Goal: Information Seeking & Learning: Learn about a topic

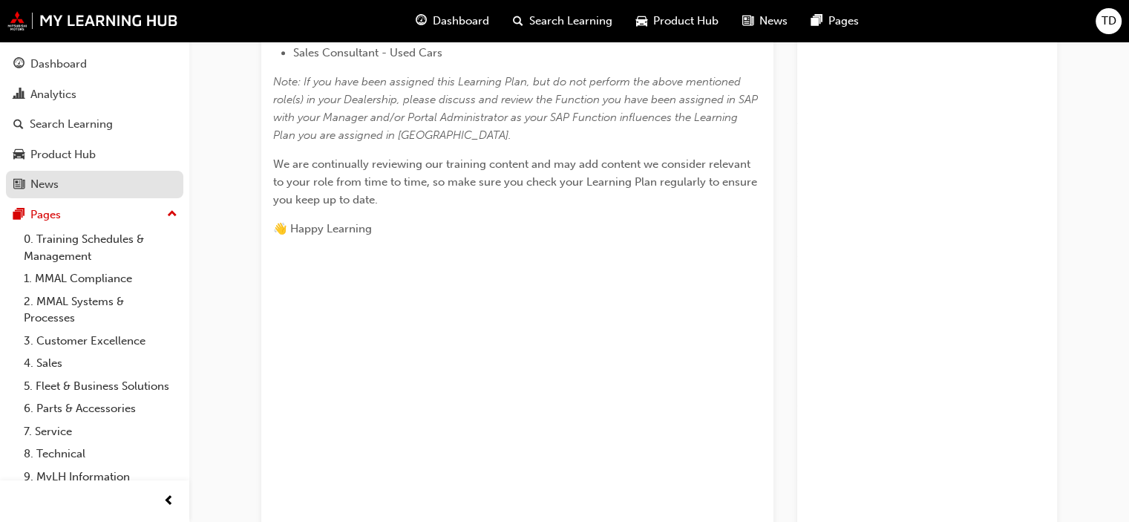
scroll to position [445, 0]
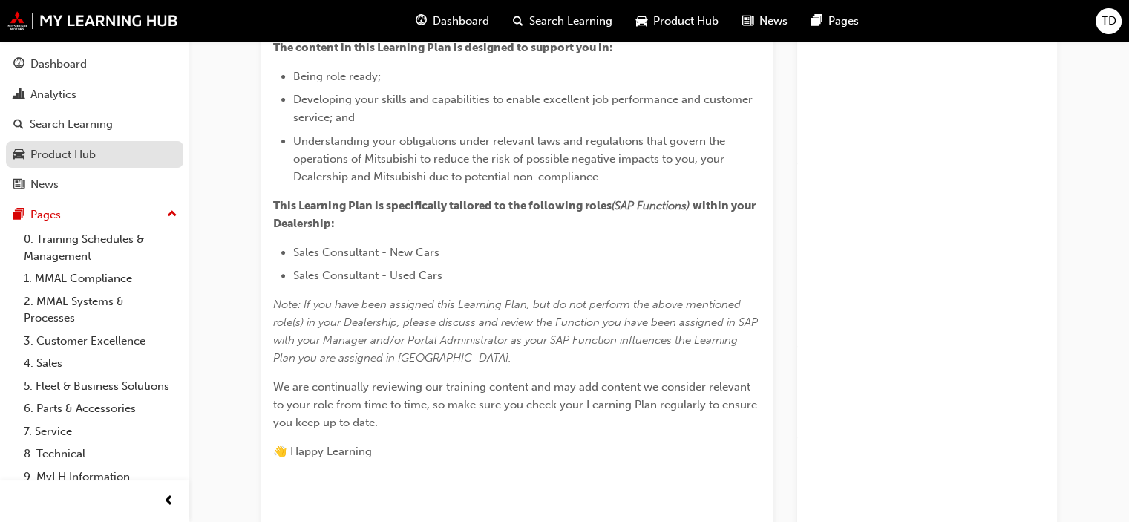
click at [115, 151] on div "Product Hub" at bounding box center [94, 155] width 163 height 19
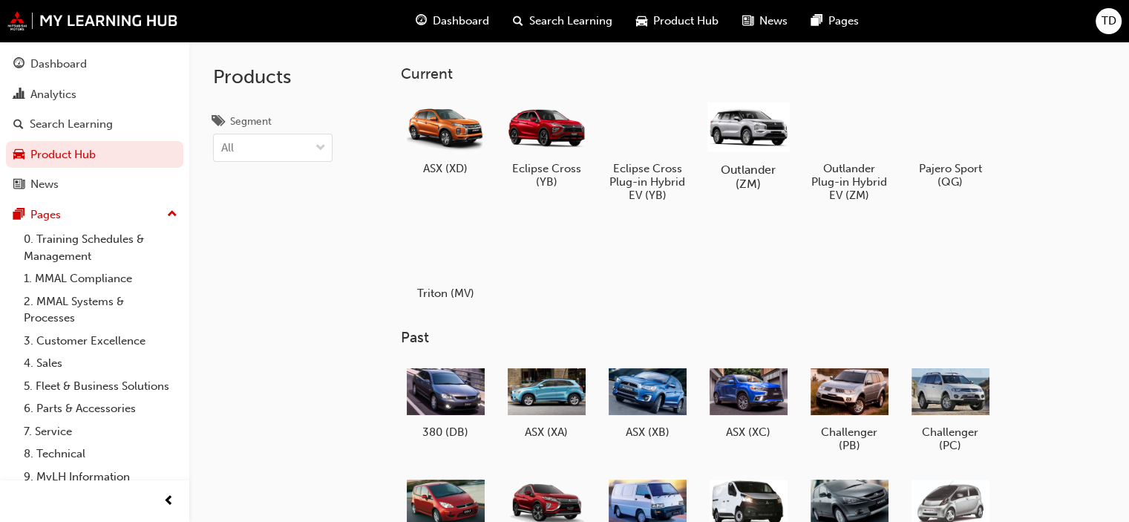
click at [729, 131] on div at bounding box center [749, 126] width 82 height 59
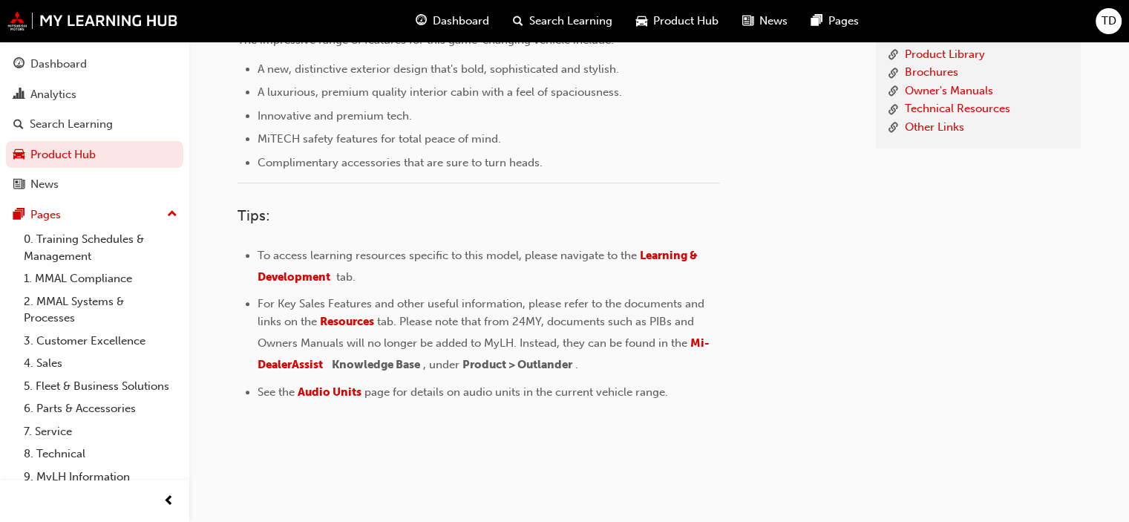
scroll to position [134, 0]
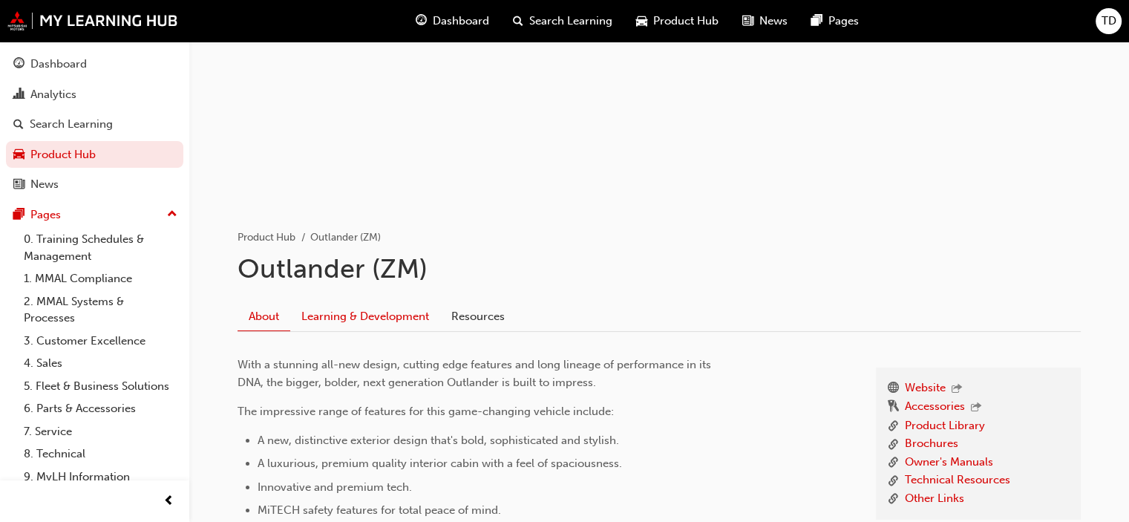
click at [379, 307] on link "Learning & Development" at bounding box center [365, 316] width 150 height 28
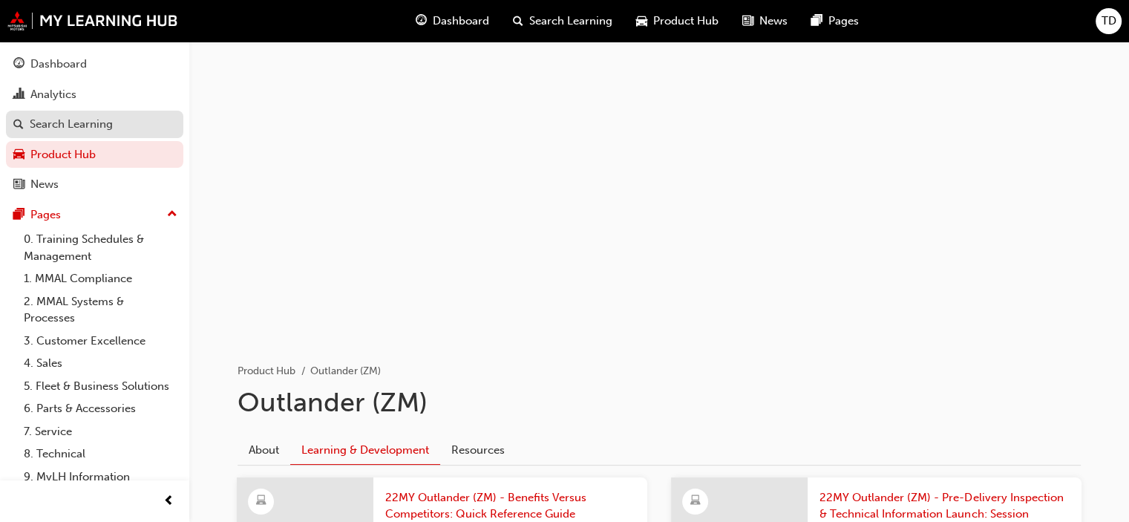
click at [101, 119] on div "Search Learning" at bounding box center [71, 124] width 83 height 17
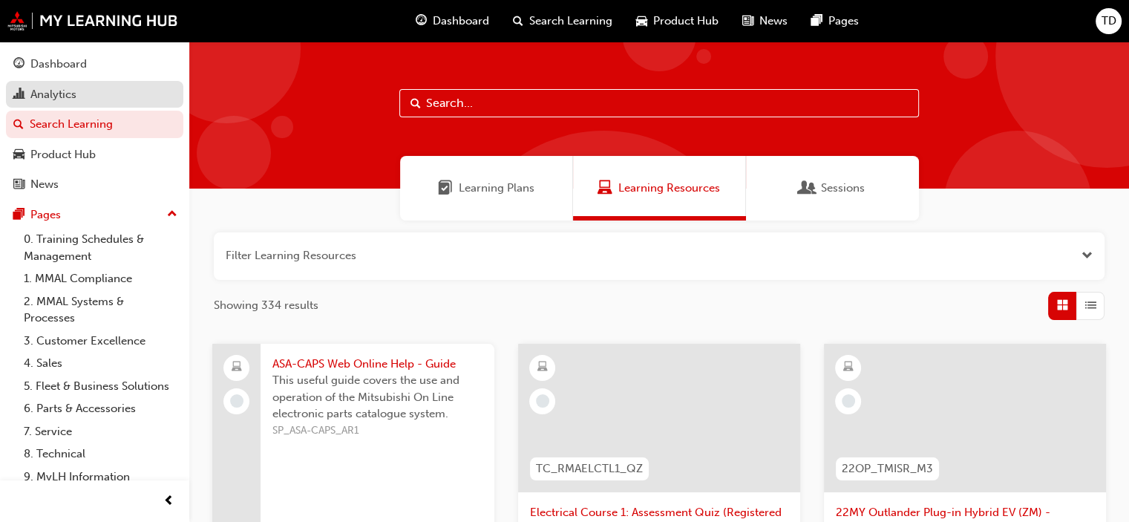
click at [74, 93] on div "Analytics" at bounding box center [53, 94] width 46 height 17
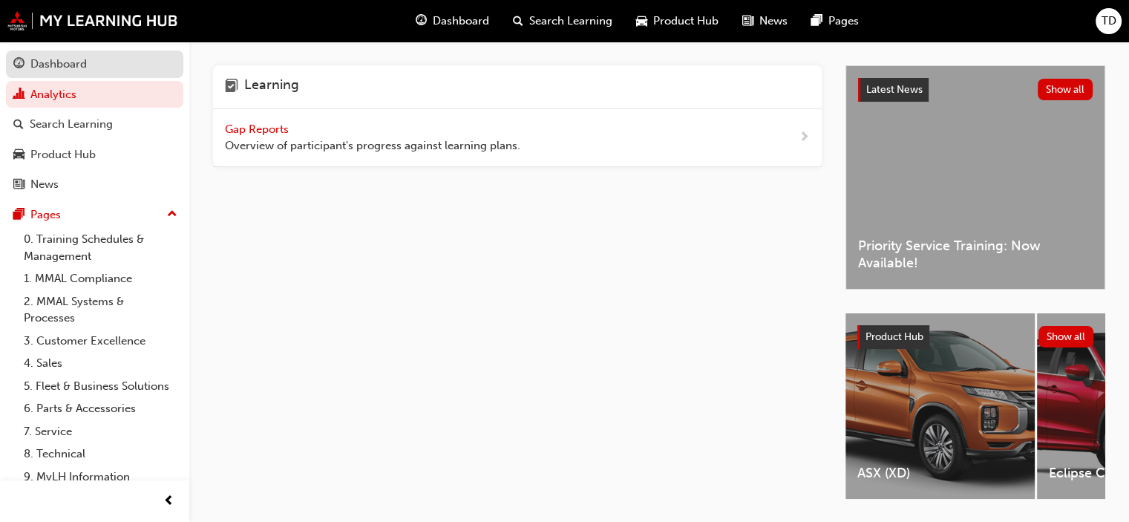
click at [82, 65] on div "Dashboard" at bounding box center [58, 64] width 56 height 17
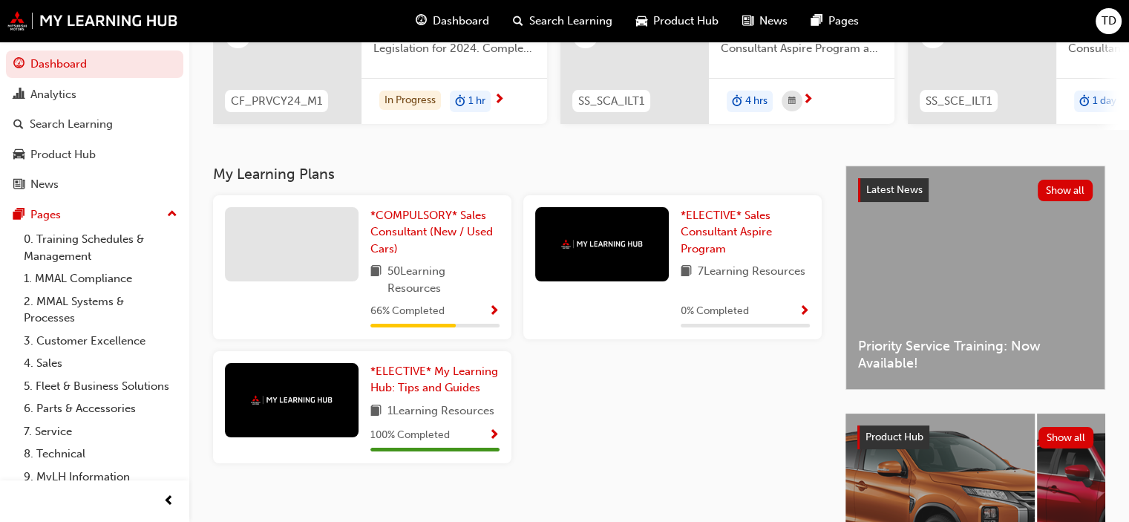
scroll to position [223, 0]
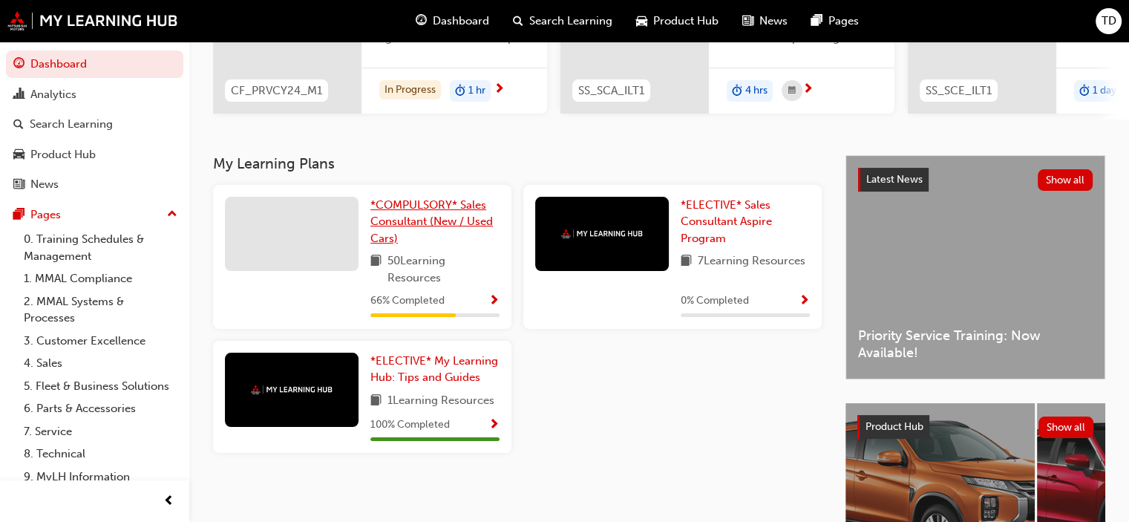
click at [472, 247] on link "*COMPULSORY* Sales Consultant (New / Used Cars)" at bounding box center [434, 222] width 129 height 50
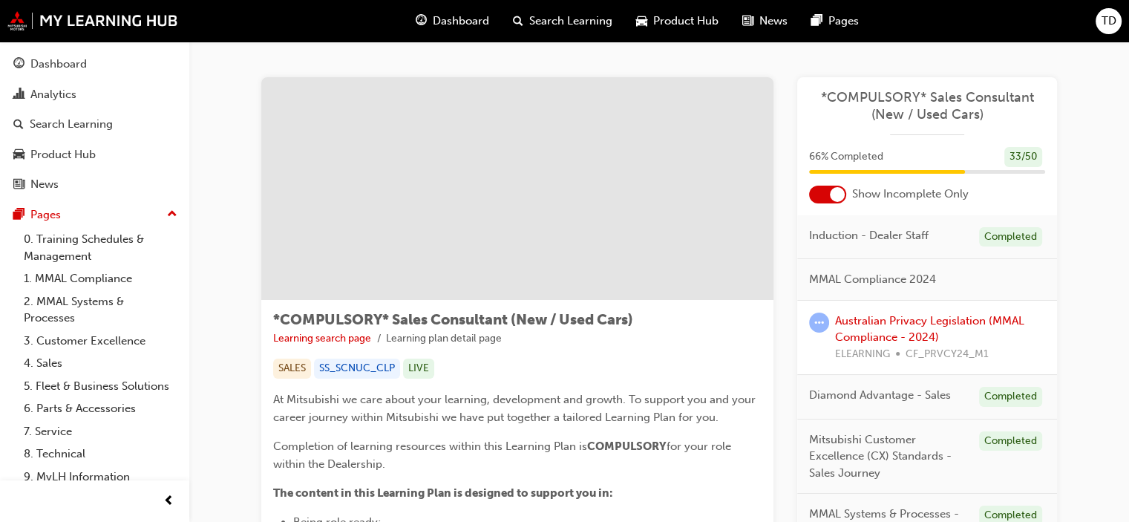
click at [830, 193] on div at bounding box center [837, 194] width 15 height 15
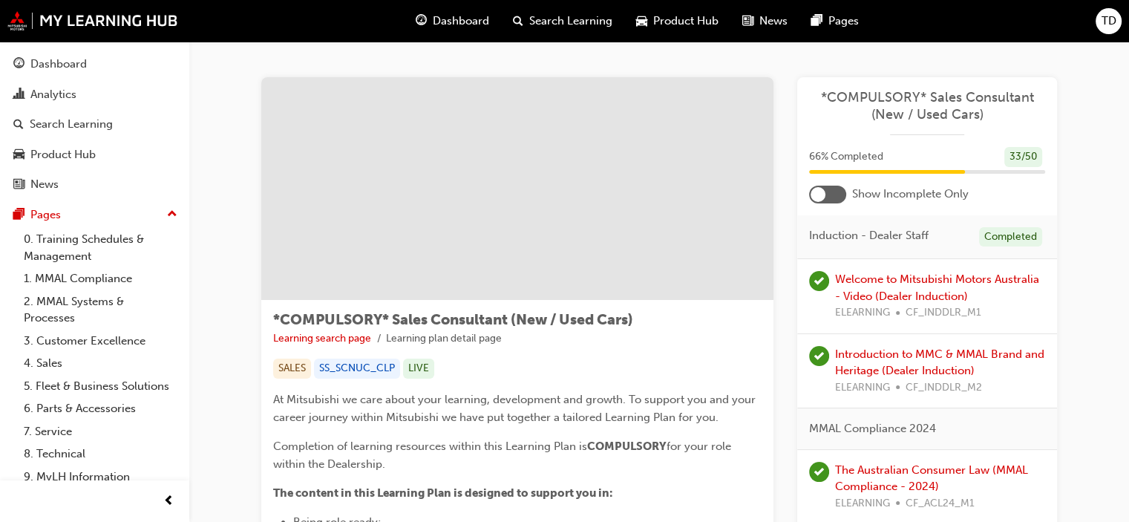
click at [826, 190] on div at bounding box center [827, 195] width 37 height 18
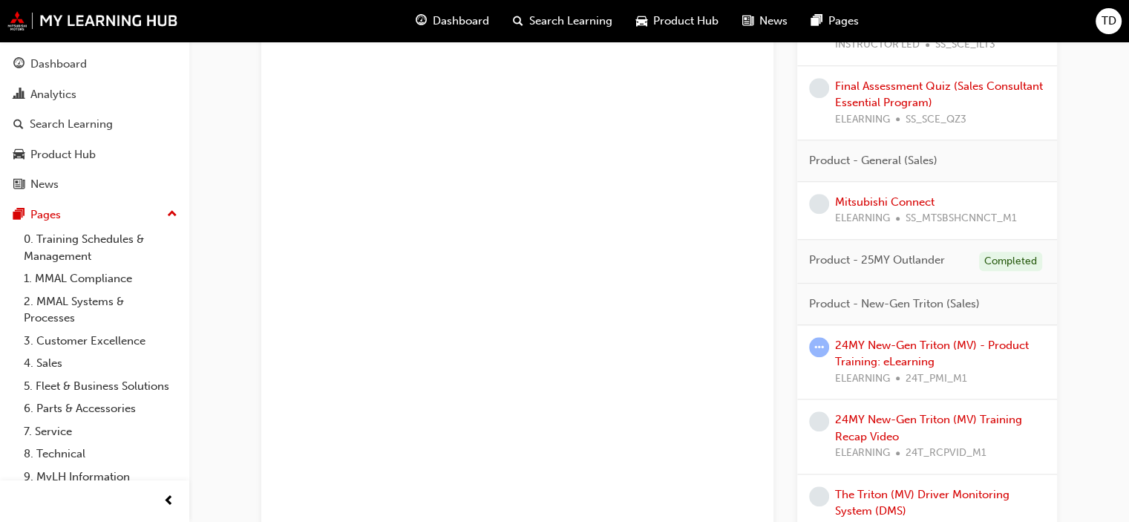
scroll to position [1175, 0]
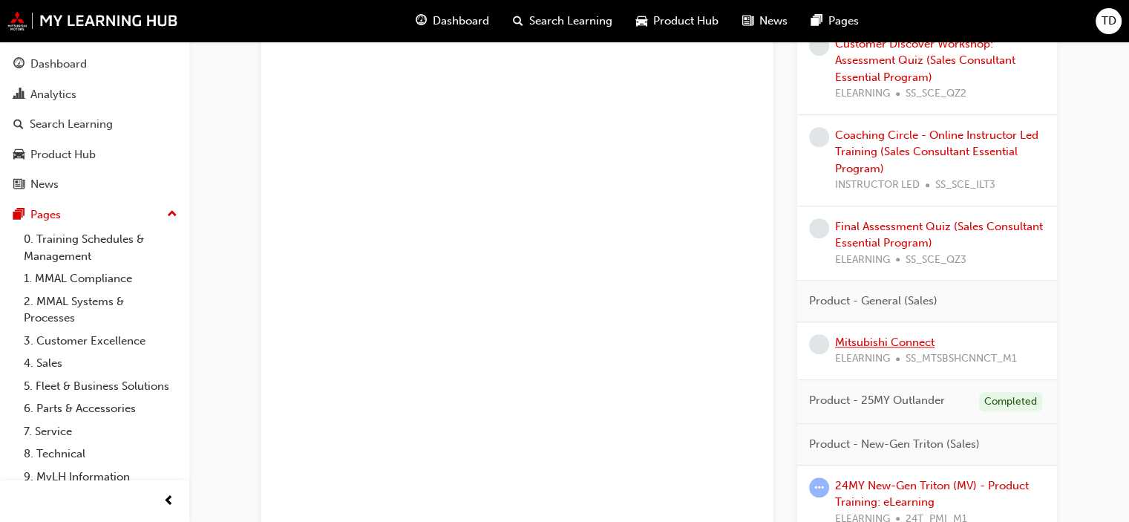
click at [901, 336] on link "Mitsubishi Connect" at bounding box center [884, 342] width 99 height 13
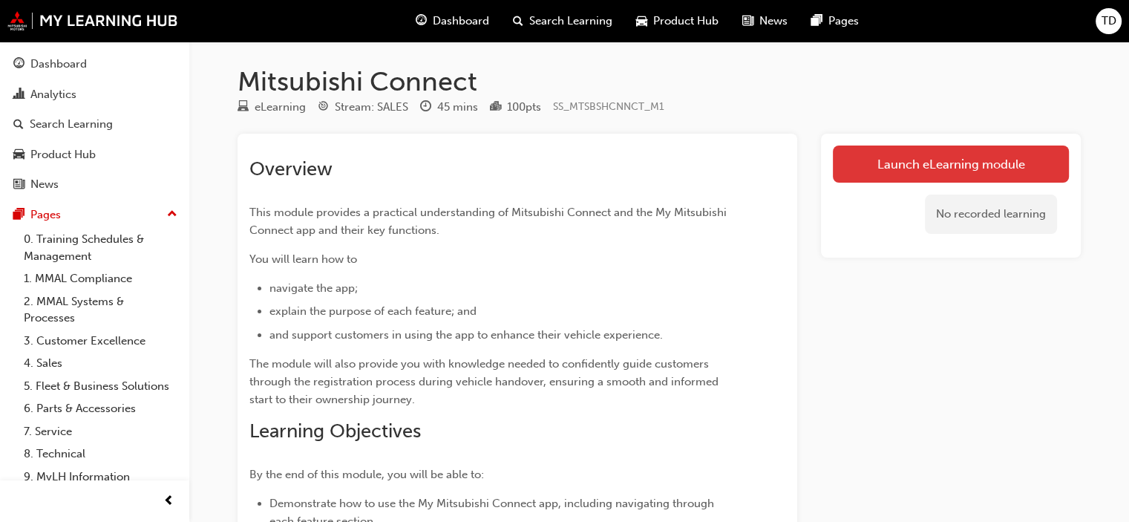
click at [934, 169] on link "Launch eLearning module" at bounding box center [951, 164] width 236 height 37
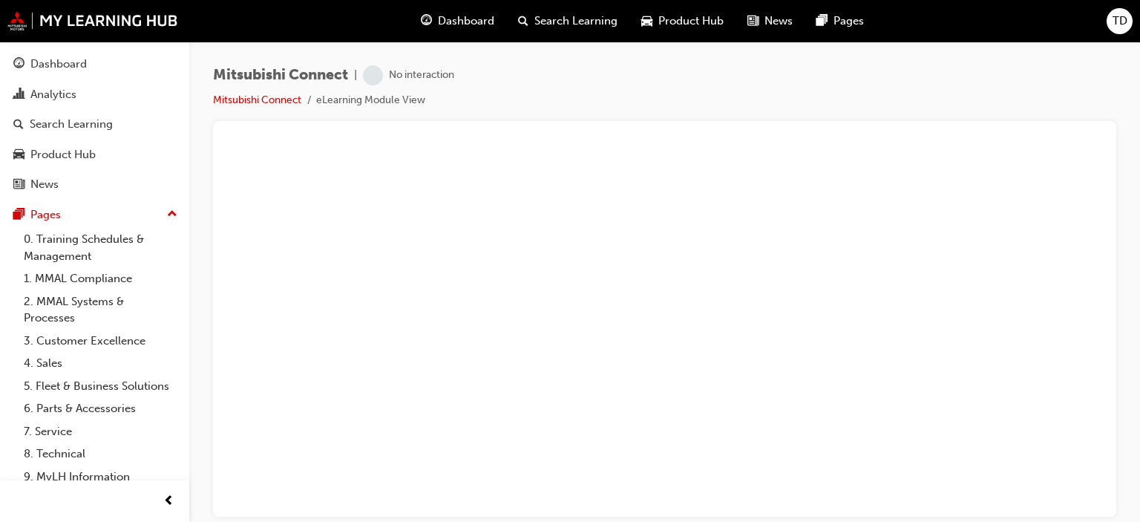
click at [630, 106] on div "Mitsubishi Connect | No interaction Mitsubishi Connect eLearning Module View" at bounding box center [665, 93] width 904 height 56
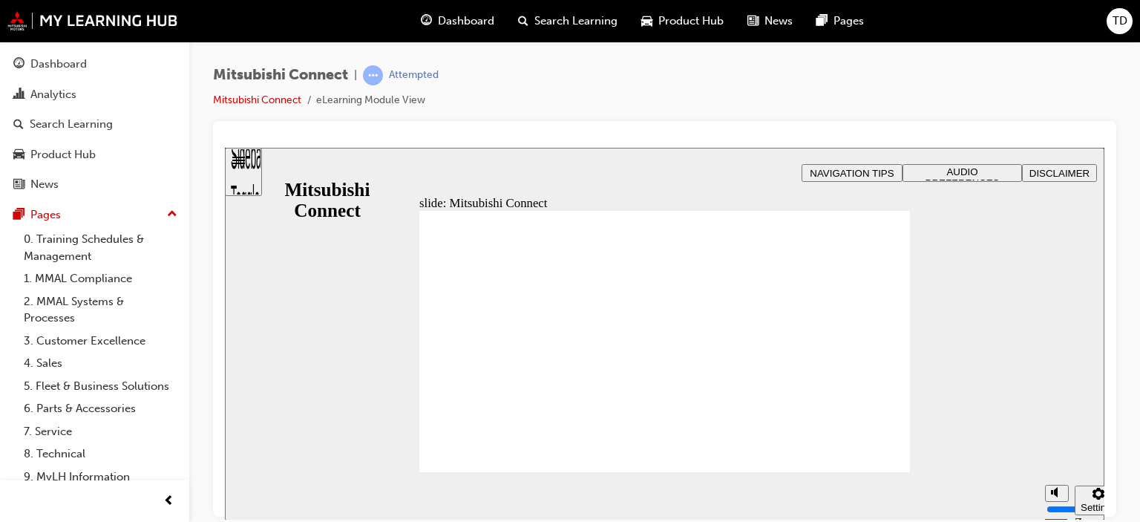
click at [774, 85] on div "Mitsubishi Connect | Attempted Mitsubishi Connect eLearning Module View" at bounding box center [665, 93] width 904 height 56
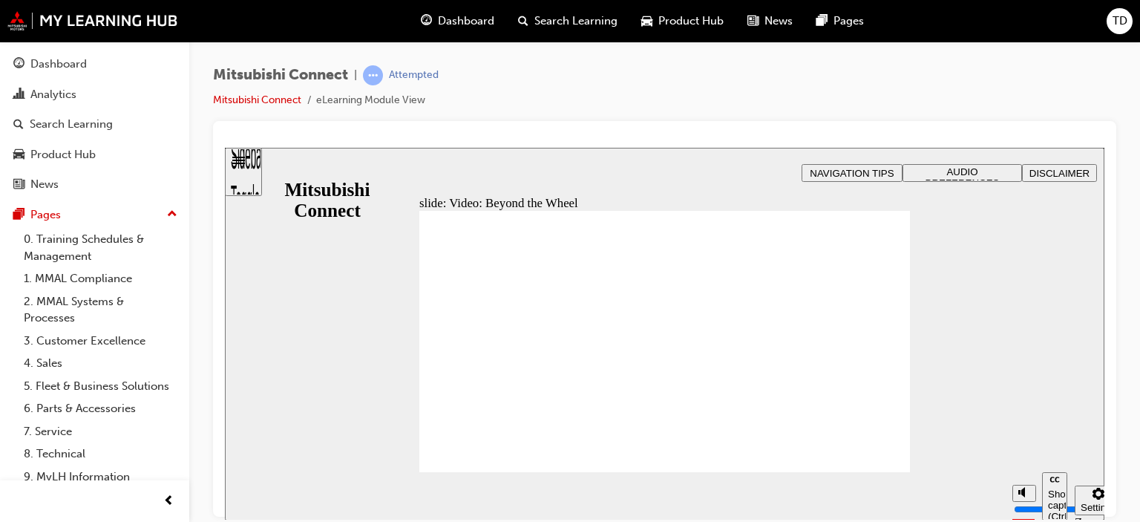
click at [1028, 374] on div "slide: Video: Beyond the Wheel Rectangle 2 Freeform 2 Oval 1 Oval 1 Oval 1 Rect…" at bounding box center [665, 333] width 880 height 373
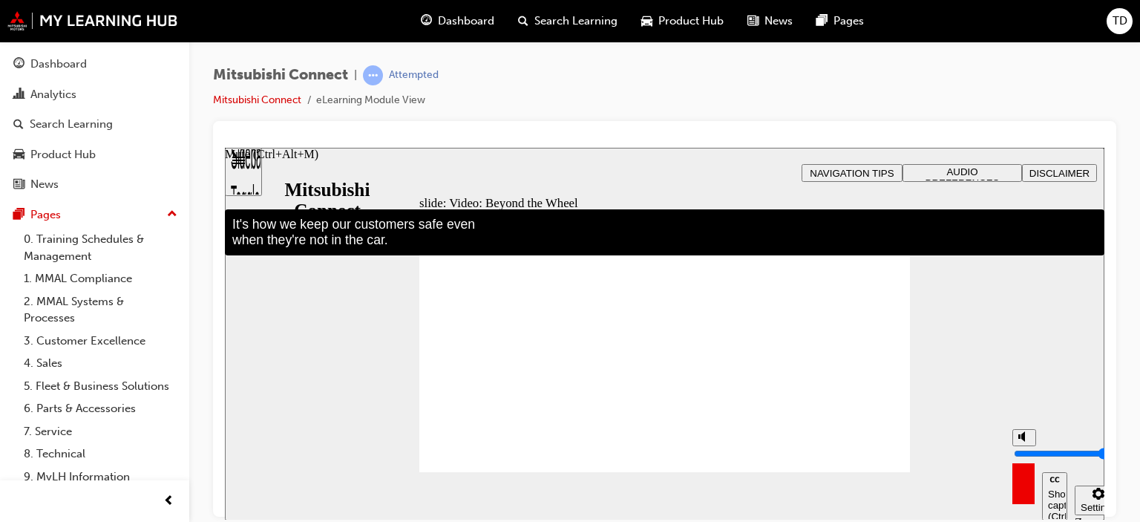
drag, startPoint x: 1024, startPoint y: 431, endPoint x: 1022, endPoint y: 388, distance: 43.1
type input "10"
click at [1024, 447] on input "volume" at bounding box center [1062, 453] width 96 height 12
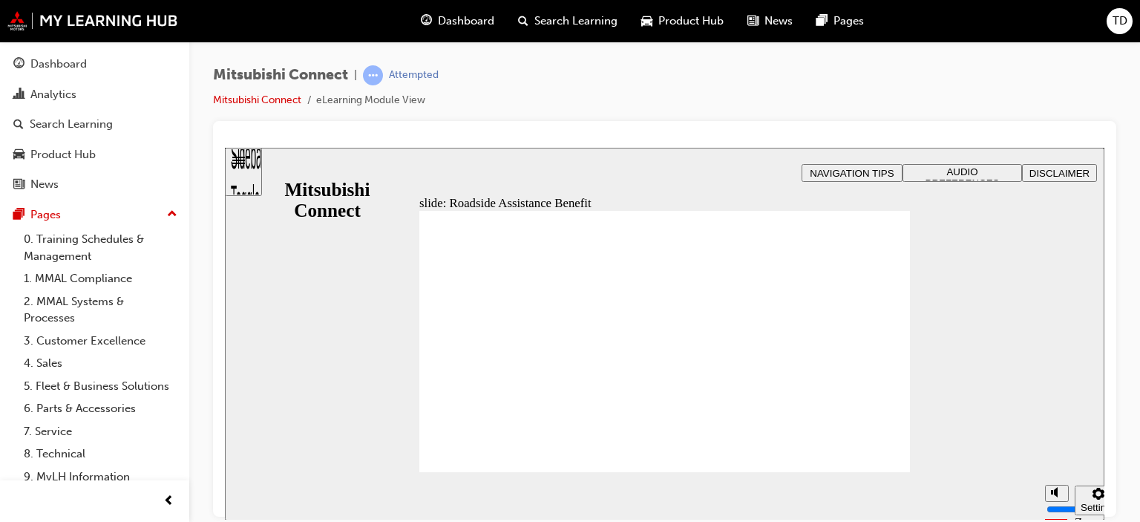
drag, startPoint x: 441, startPoint y: 264, endPoint x: 594, endPoint y: 326, distance: 165.2
drag, startPoint x: 742, startPoint y: 411, endPoint x: 490, endPoint y: 309, distance: 271.5
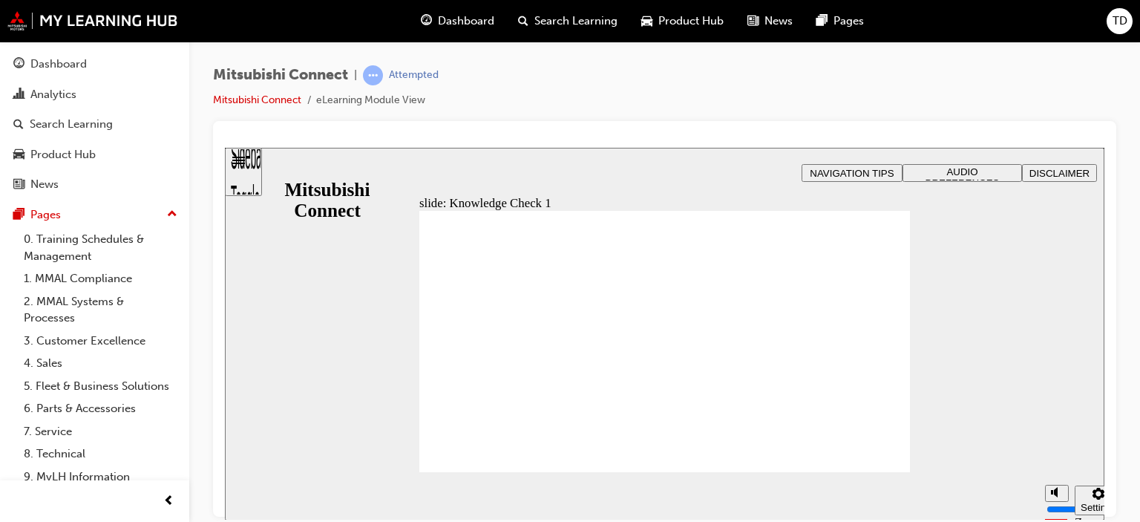
drag, startPoint x: 434, startPoint y: 259, endPoint x: 467, endPoint y: 267, distance: 34.4
drag, startPoint x: 776, startPoint y: 416, endPoint x: 433, endPoint y: 276, distance: 370.3
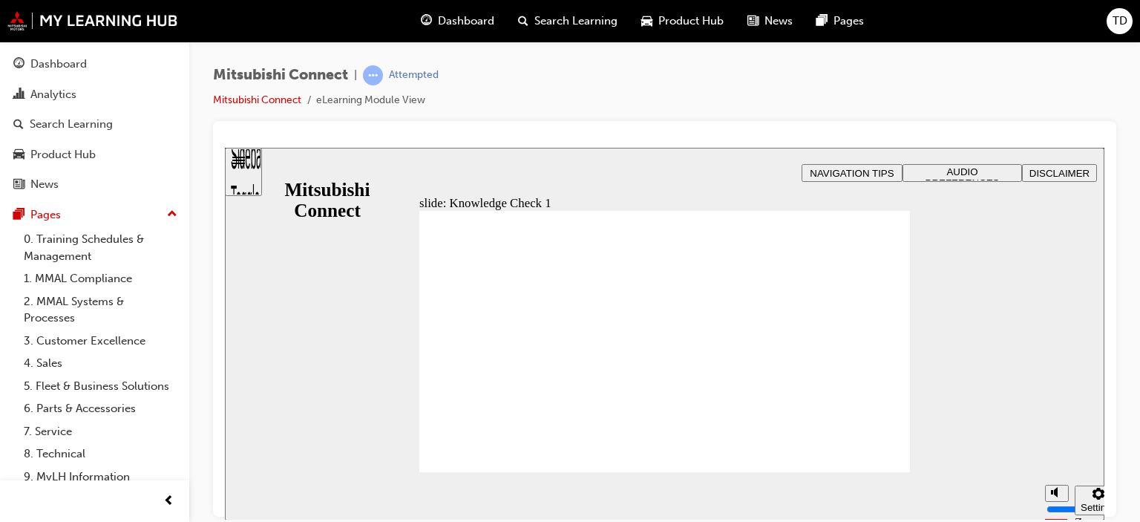
checkbox input "true"
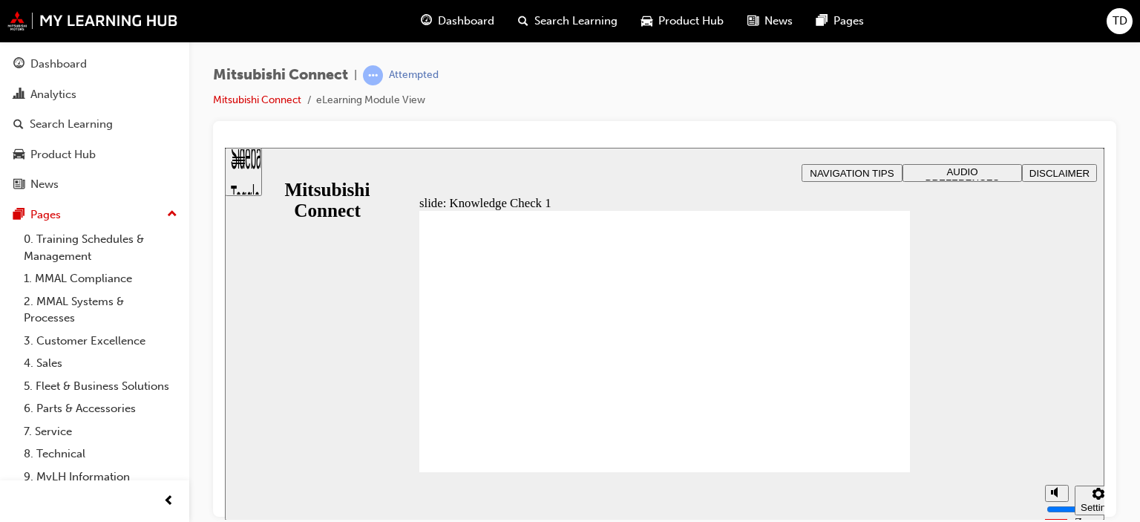
checkbox input "true"
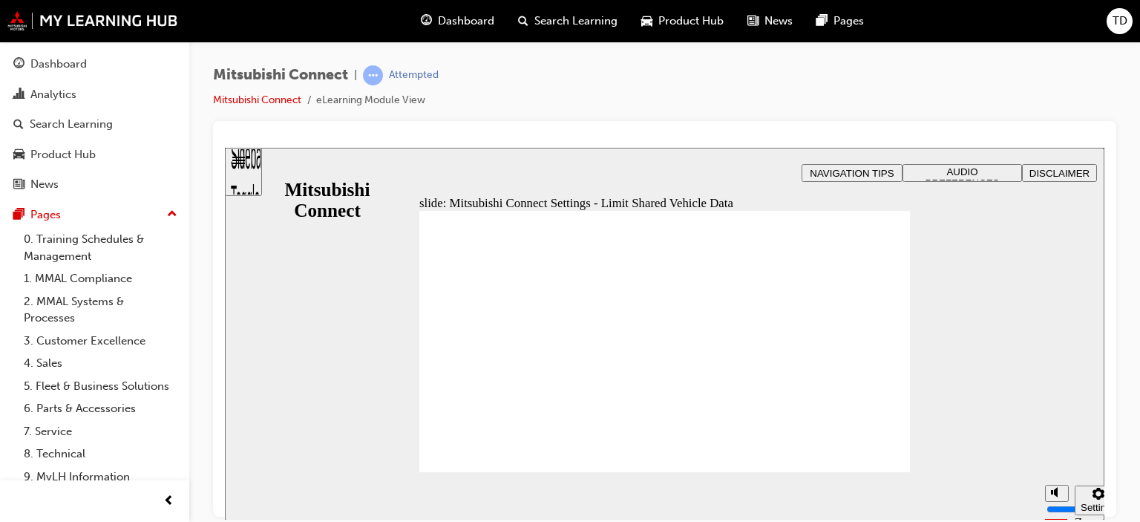
radio input "true"
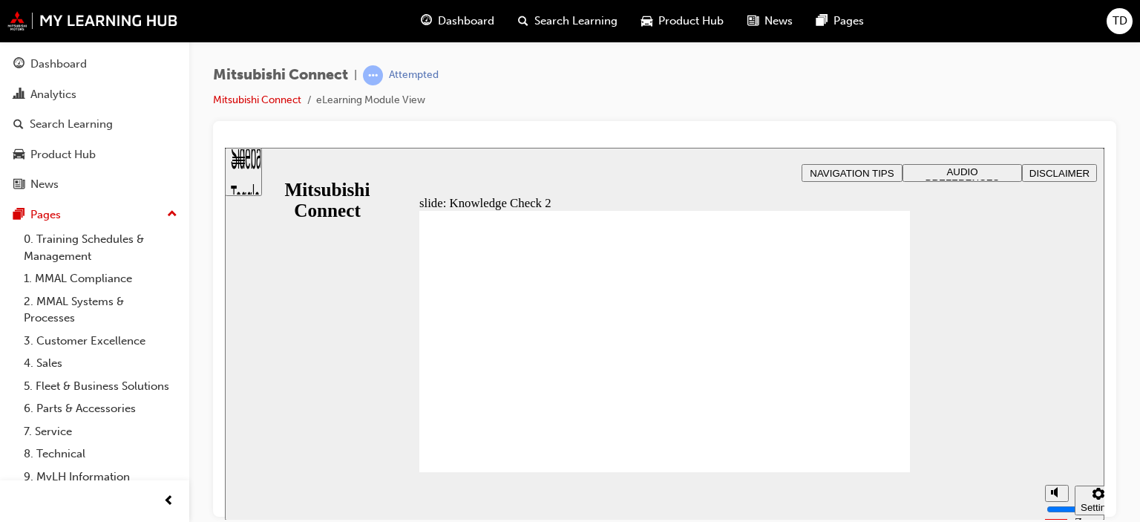
drag, startPoint x: 610, startPoint y: 332, endPoint x: 509, endPoint y: 453, distance: 157.6
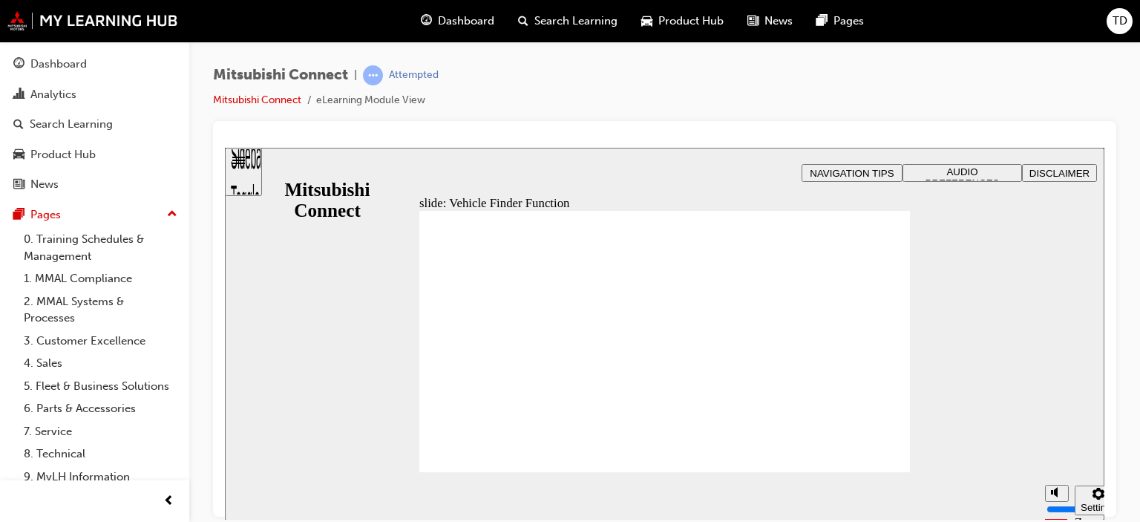
checkbox input "true"
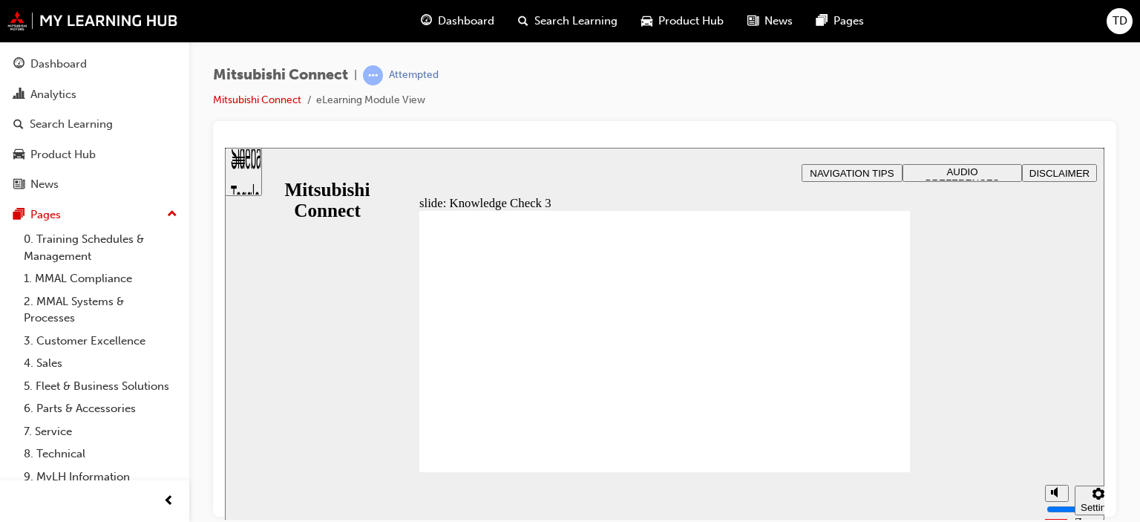
checkbox input "false"
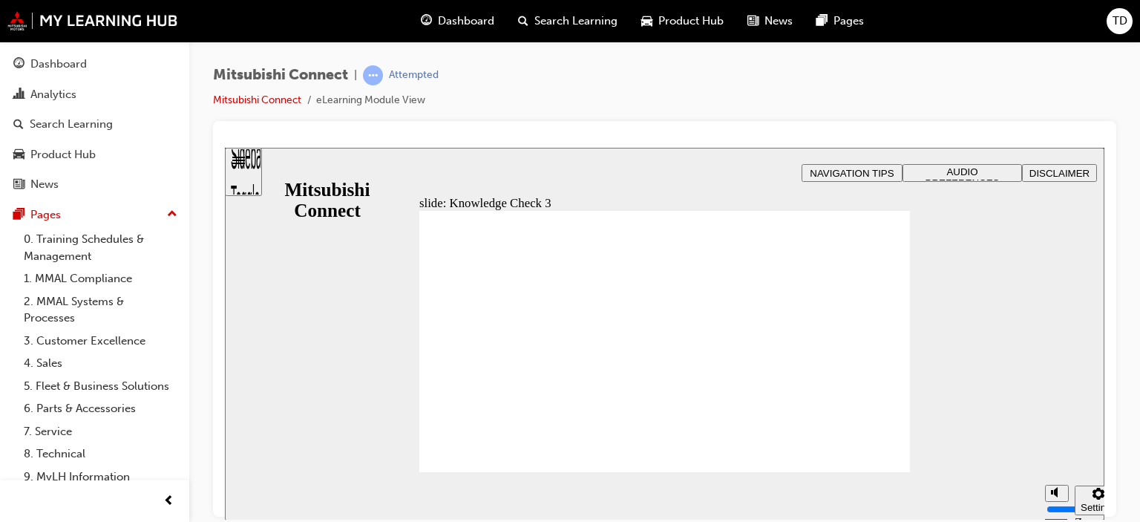
checkbox input "true"
checkbox input "false"
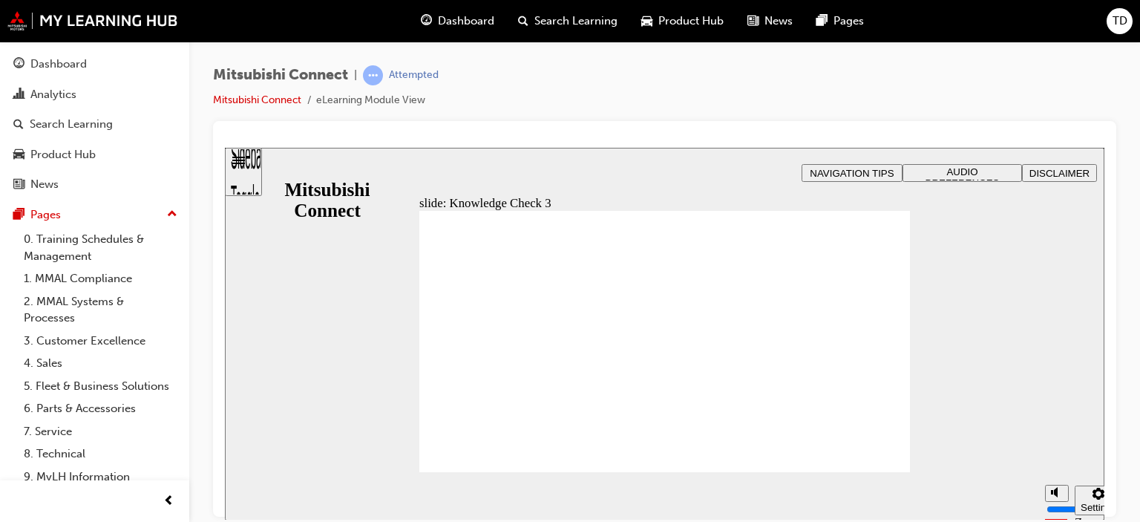
drag, startPoint x: 541, startPoint y: 457, endPoint x: 529, endPoint y: 441, distance: 19.6
checkbox input "true"
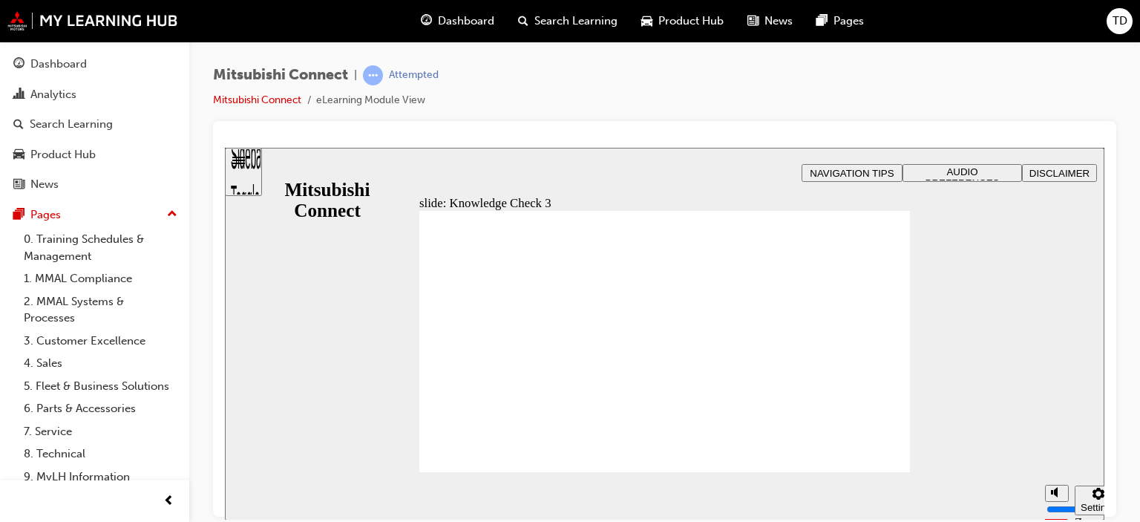
checkbox input "false"
checkbox input "true"
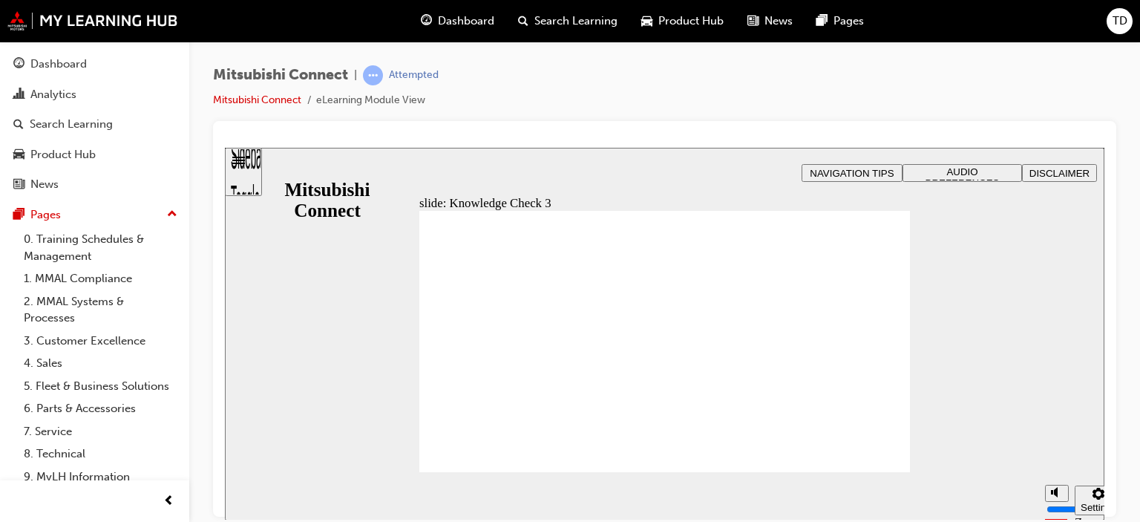
checkbox input "true"
drag, startPoint x: 500, startPoint y: 356, endPoint x: 500, endPoint y: 343, distance: 13.4
checkbox input "true"
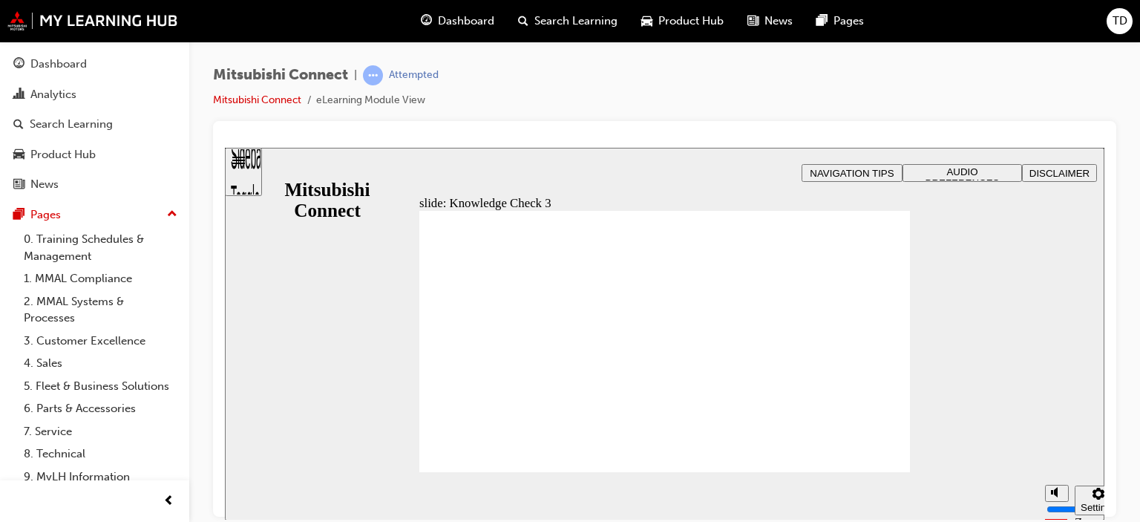
checkbox input "false"
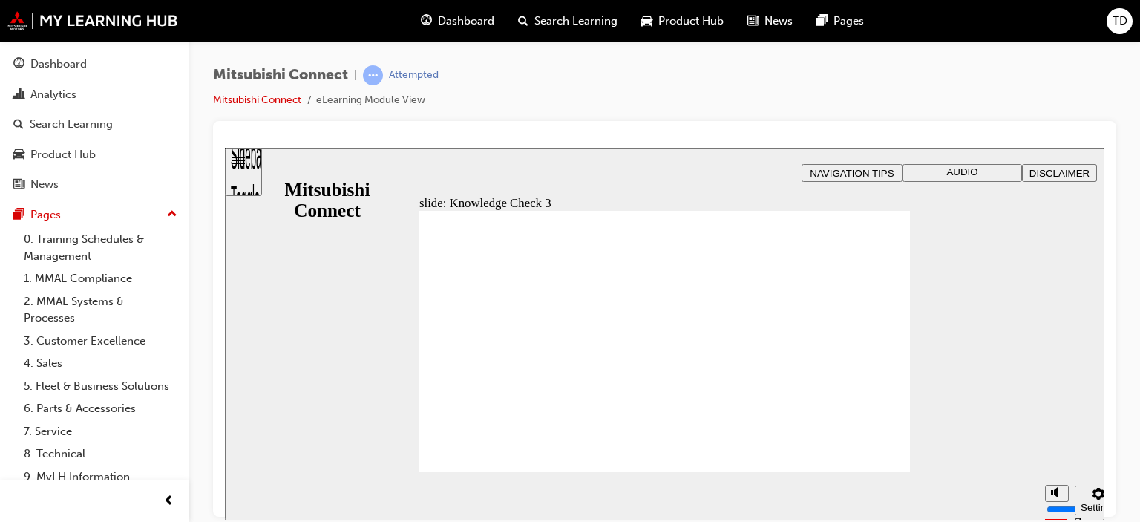
checkbox input "false"
checkbox input "true"
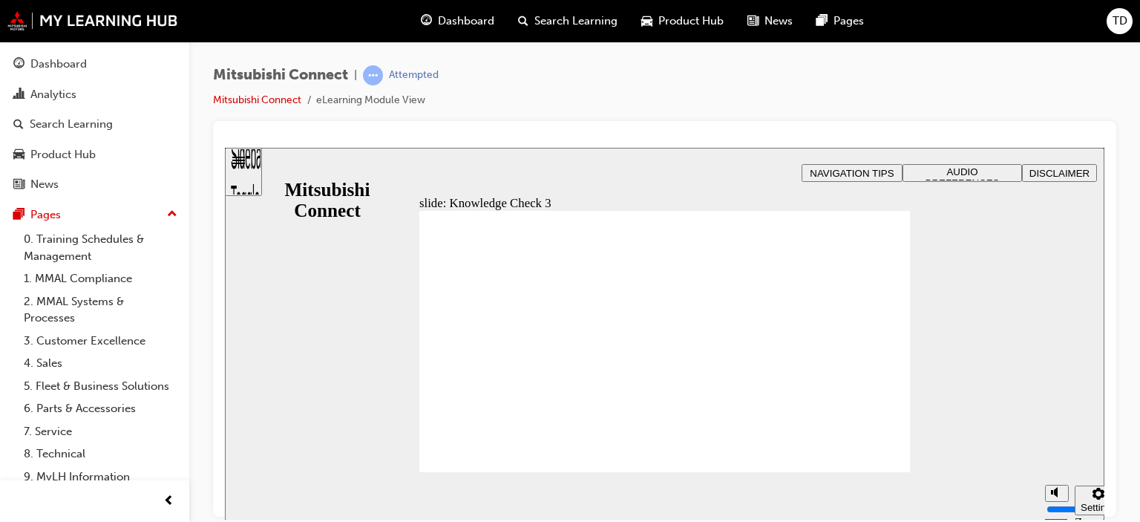
checkbox input "true"
drag, startPoint x: 503, startPoint y: 352, endPoint x: 489, endPoint y: 446, distance: 95.3
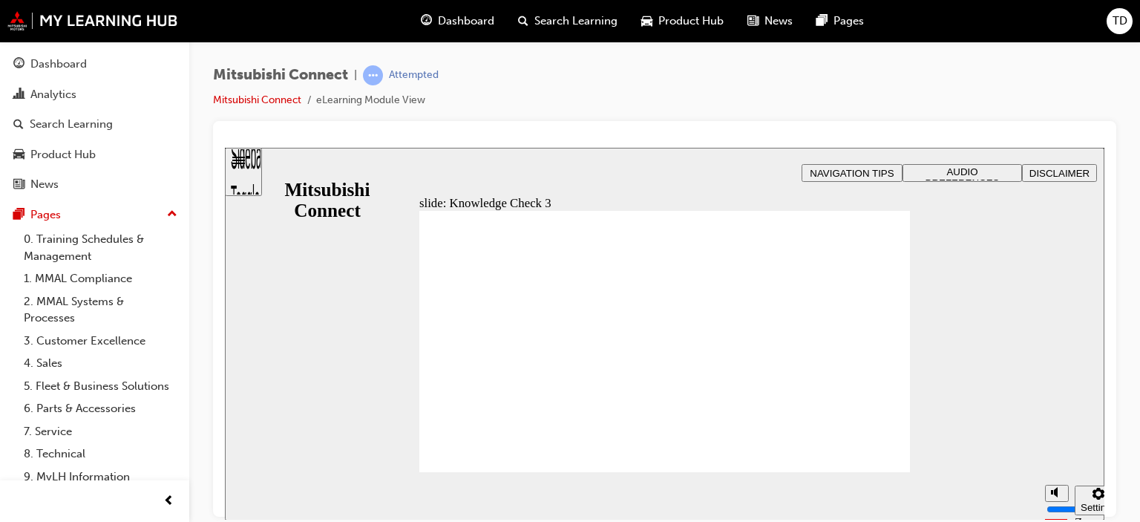
checkbox input "false"
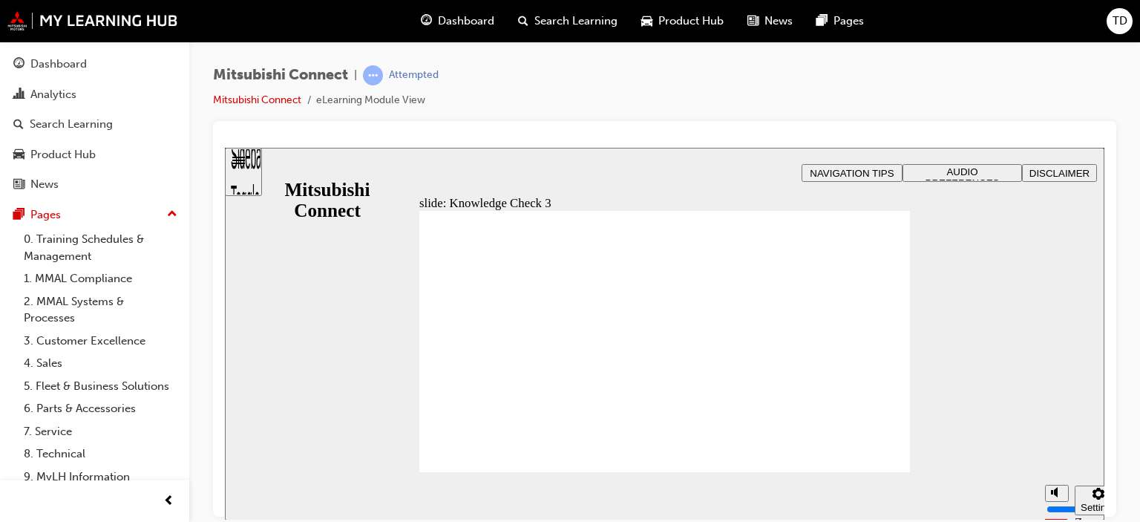
checkbox input "false"
checkbox input "true"
drag, startPoint x: 528, startPoint y: 375, endPoint x: 526, endPoint y: 388, distance: 13.4
checkbox input "true"
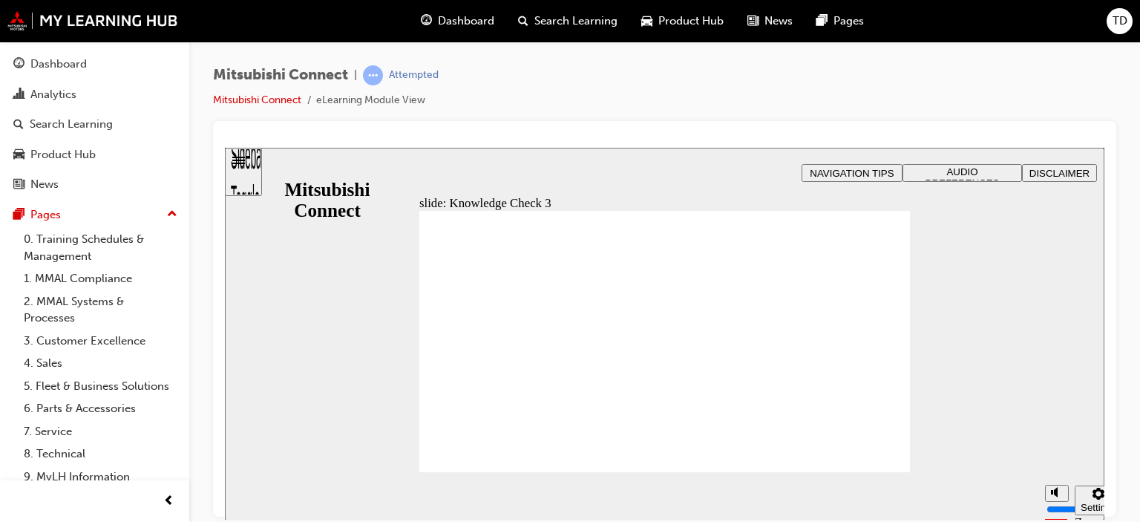
checkbox input "false"
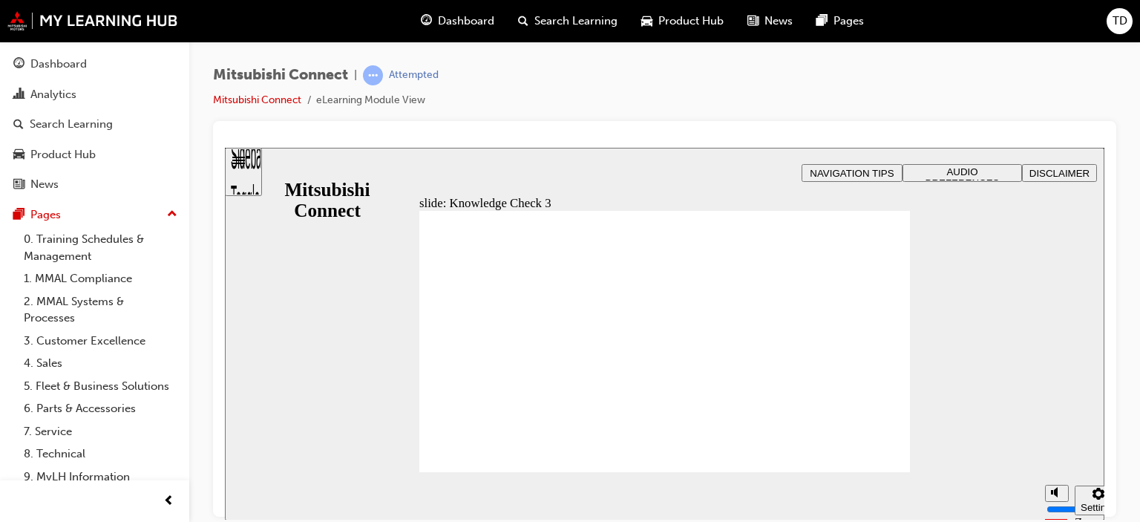
checkbox input "true"
checkbox input "false"
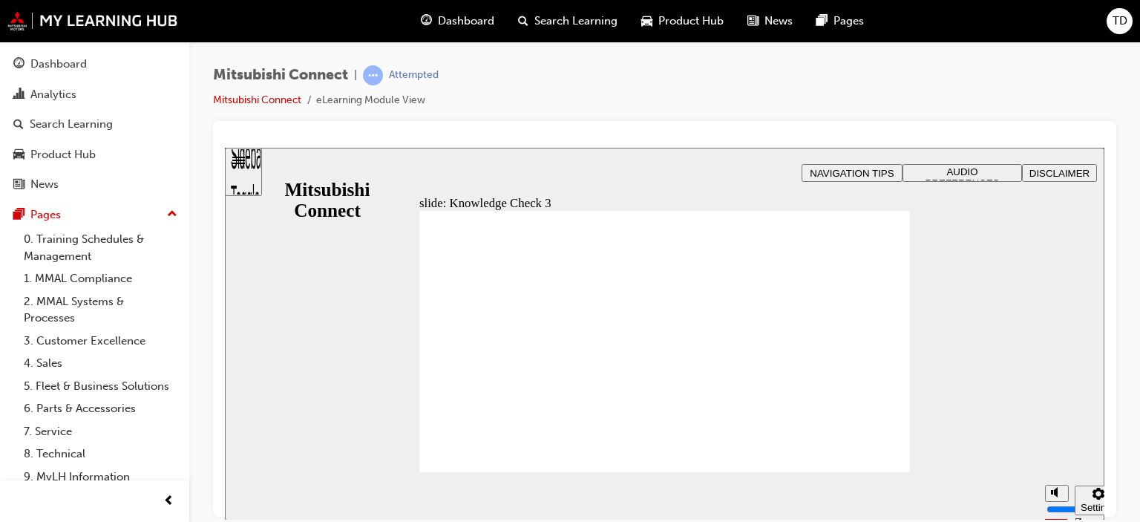
drag, startPoint x: 509, startPoint y: 378, endPoint x: 496, endPoint y: 449, distance: 72.5
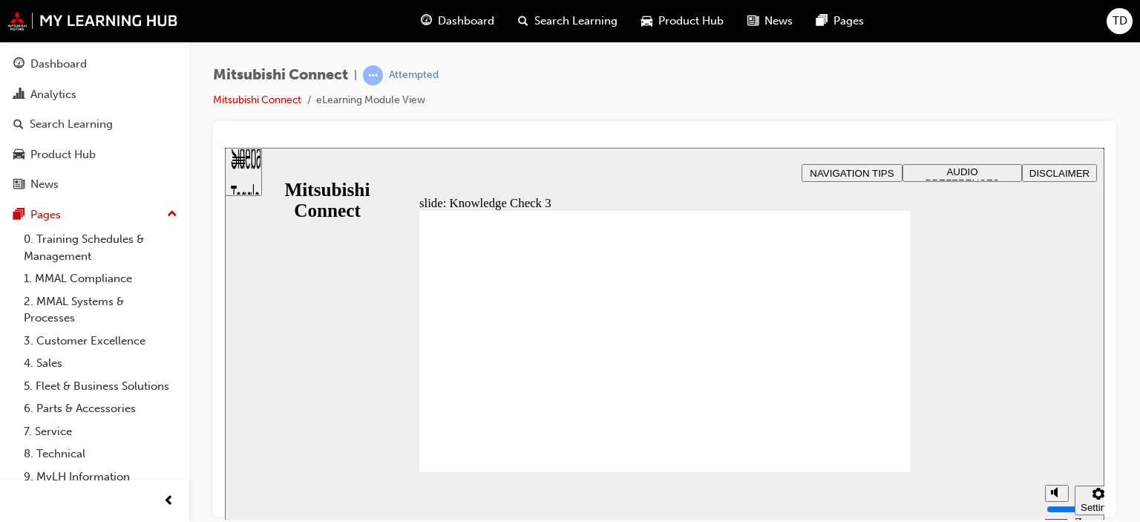
checkbox input "false"
checkbox input "true"
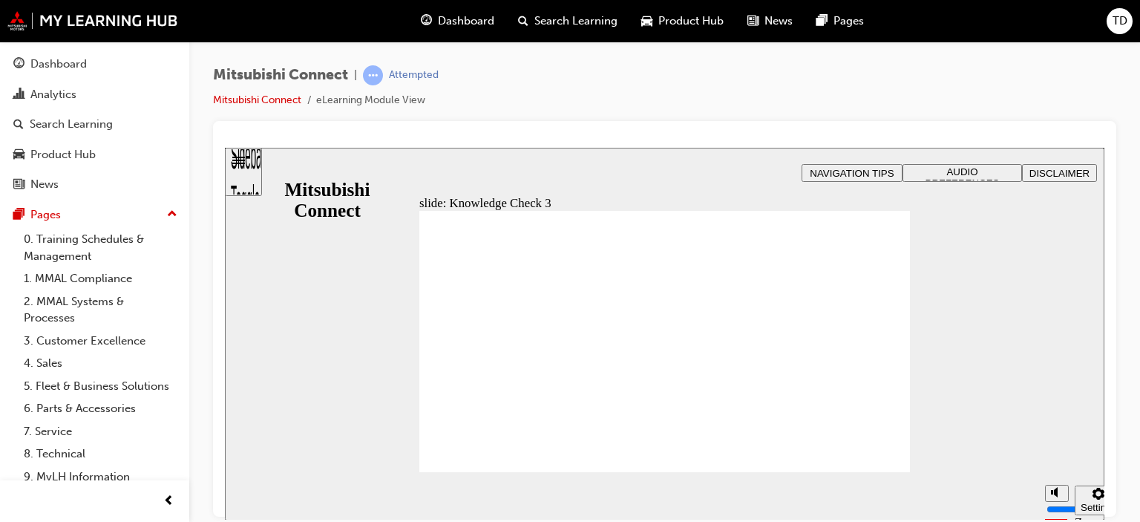
checkbox input "true"
drag, startPoint x: 486, startPoint y: 446, endPoint x: 482, endPoint y: 457, distance: 11.0
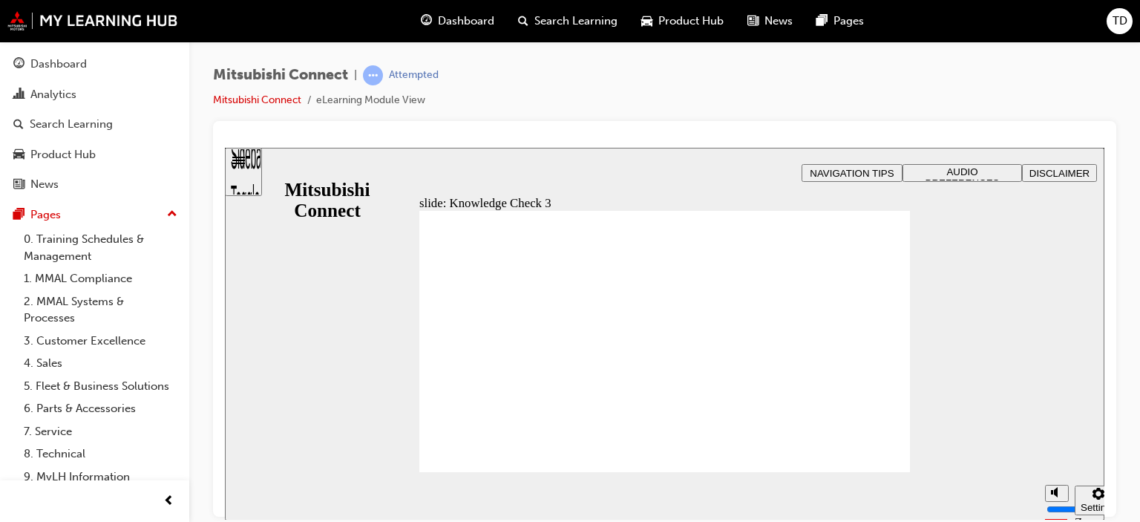
checkbox input "false"
checkbox input "true"
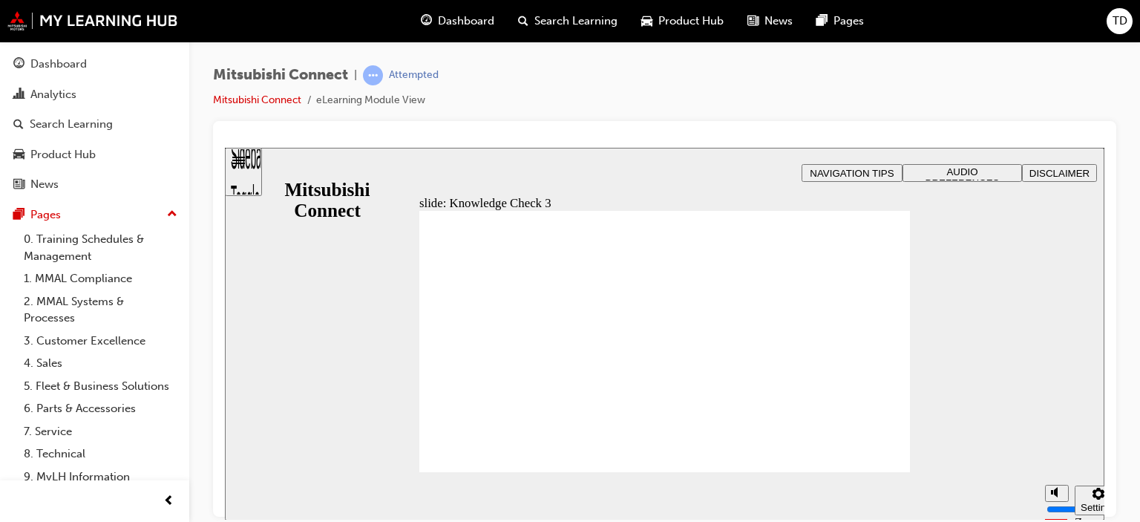
drag, startPoint x: 500, startPoint y: 375, endPoint x: 499, endPoint y: 363, distance: 12.0
checkbox input "true"
drag, startPoint x: 499, startPoint y: 343, endPoint x: 490, endPoint y: 453, distance: 110.2
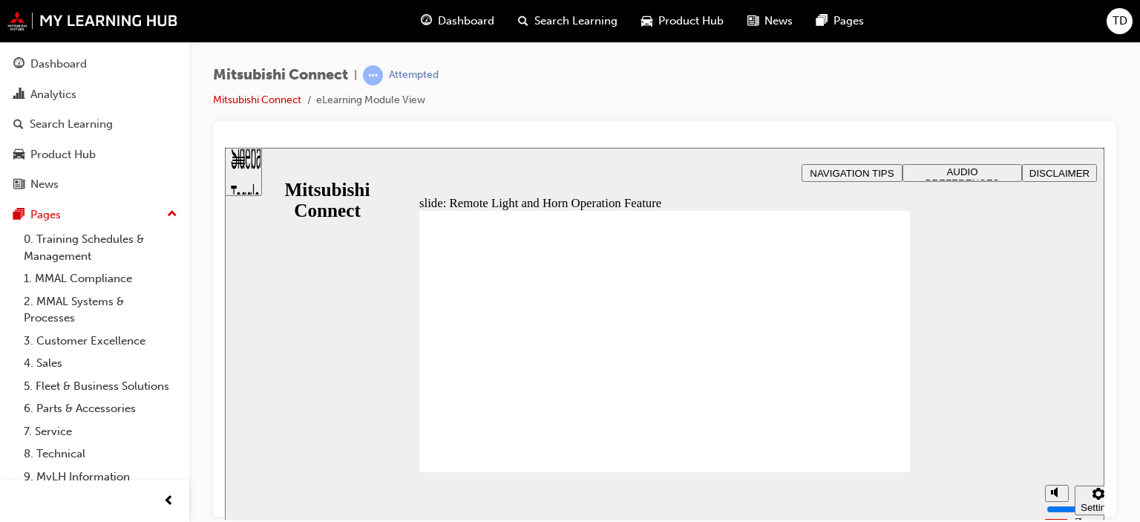
radio input "true"
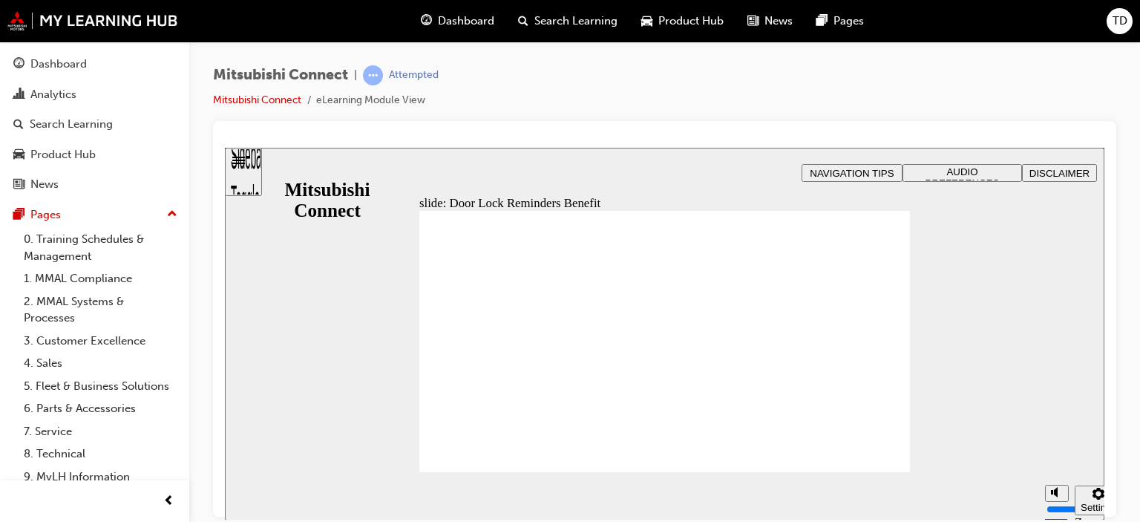
click at [993, 410] on div "slide: Remote Door Lock/Unlock Feature Rectangle 1 B N Rectangle 2 Rectangle 3 …" at bounding box center [665, 333] width 880 height 373
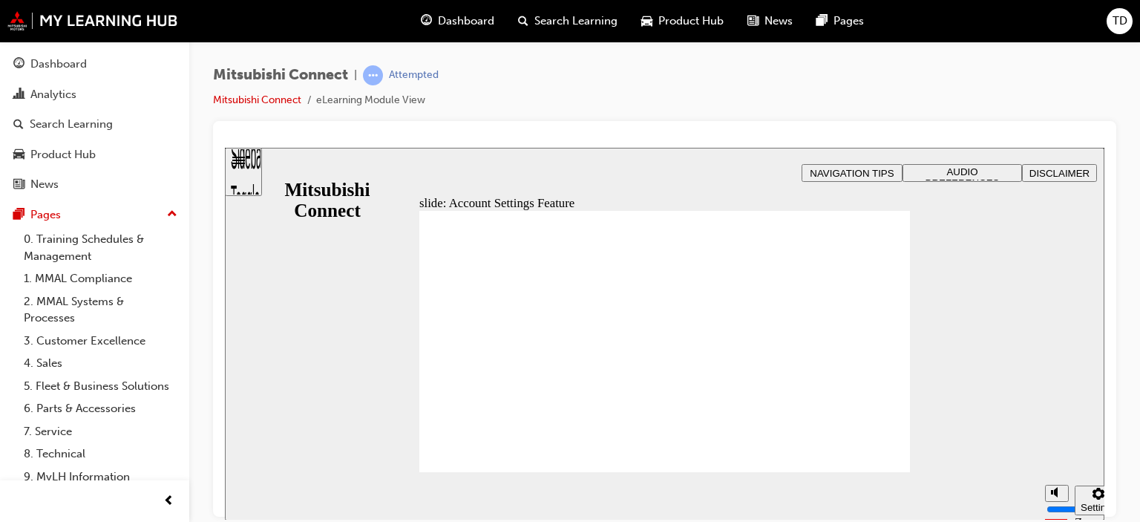
checkbox input "true"
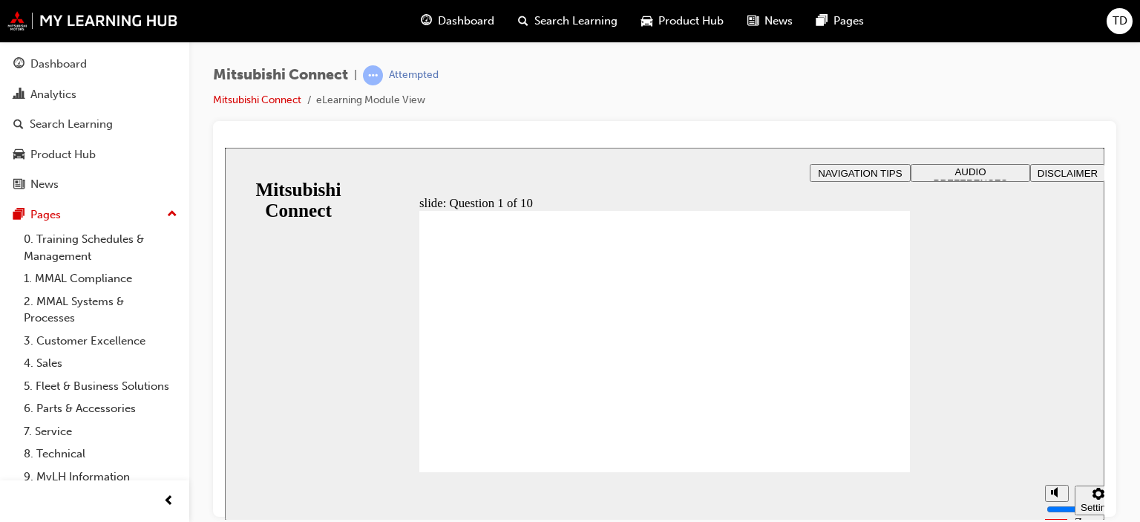
radio input "true"
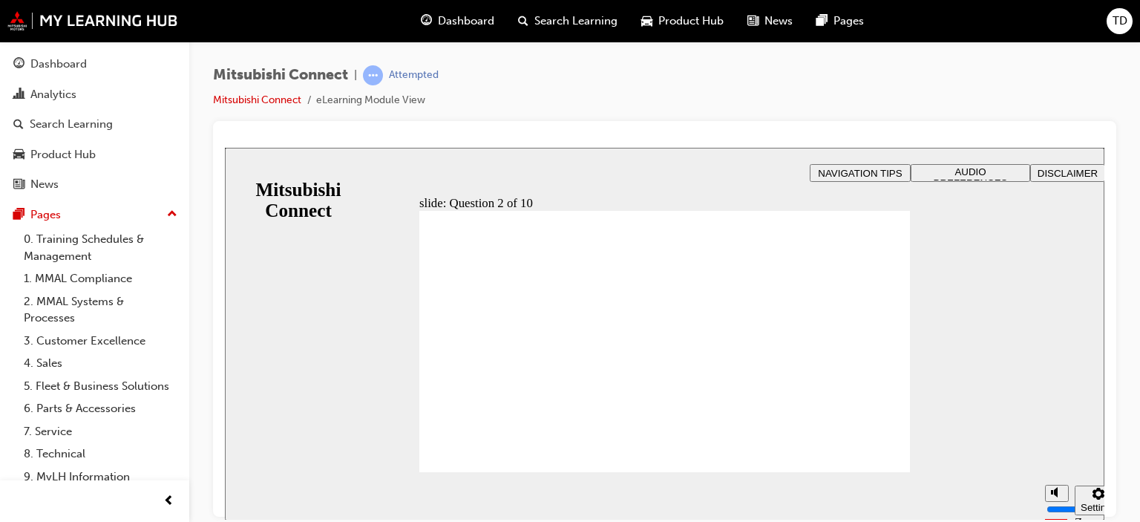
checkbox input "true"
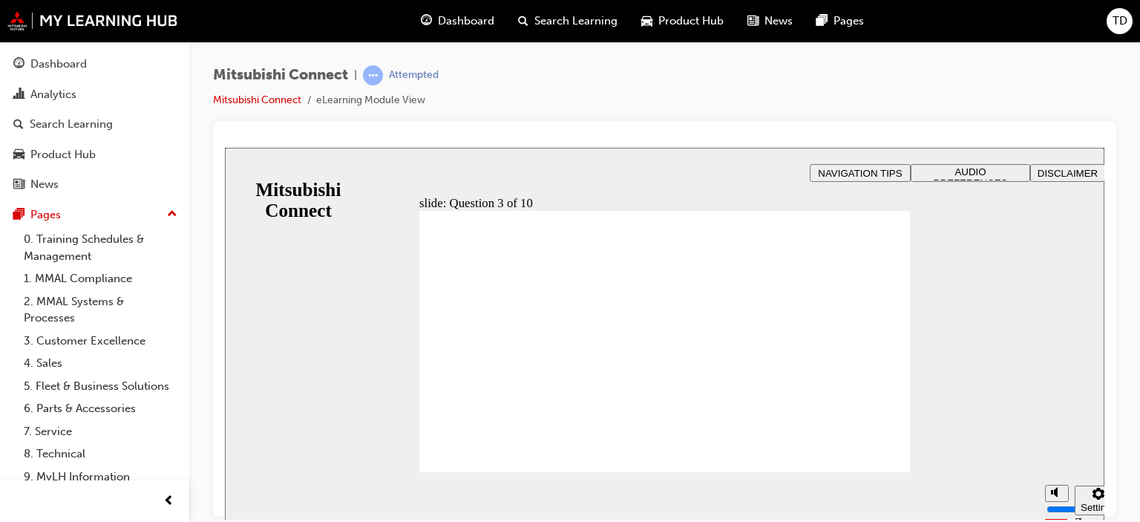
checkbox input "true"
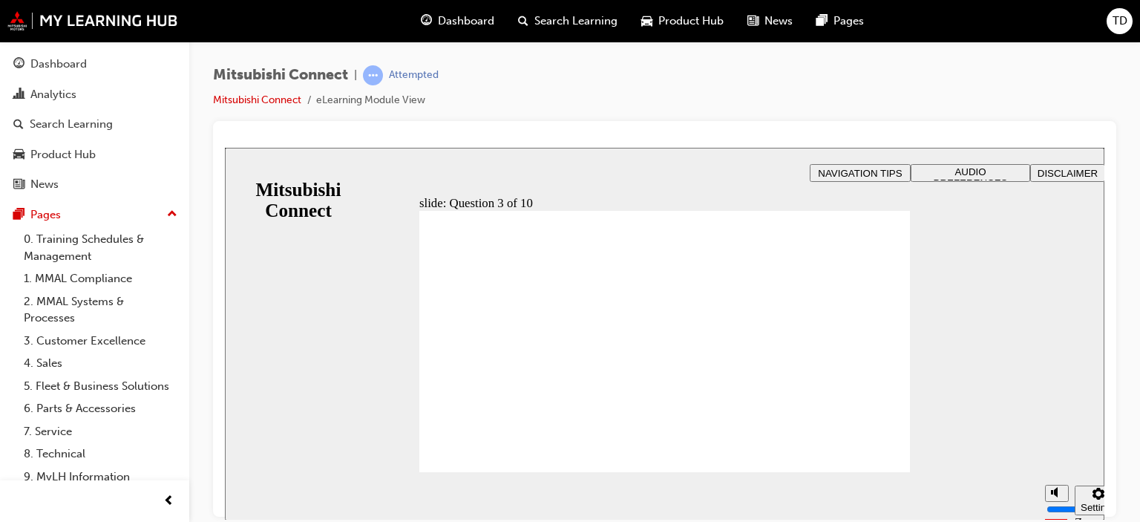
radio input "true"
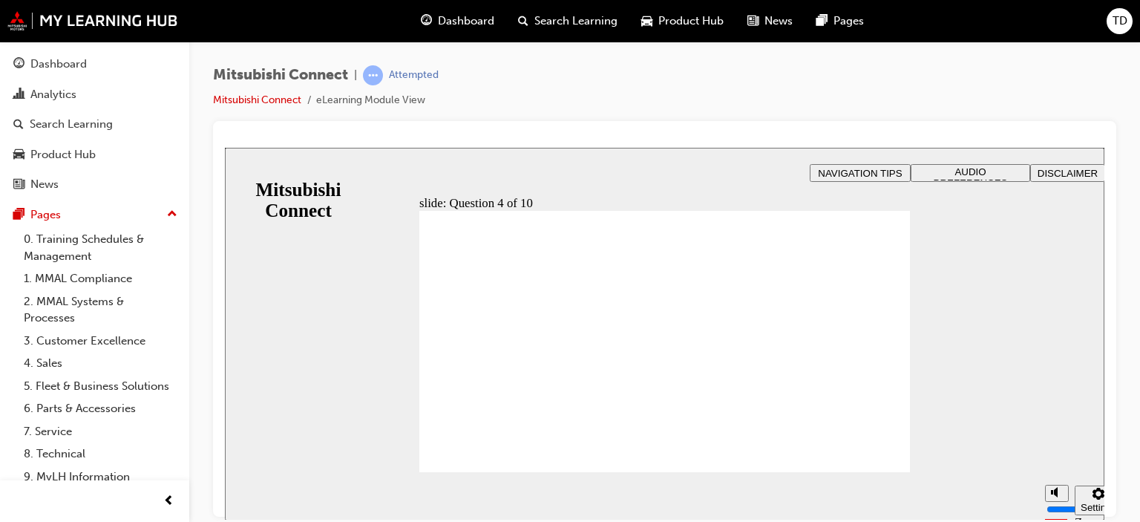
checkbox input "true"
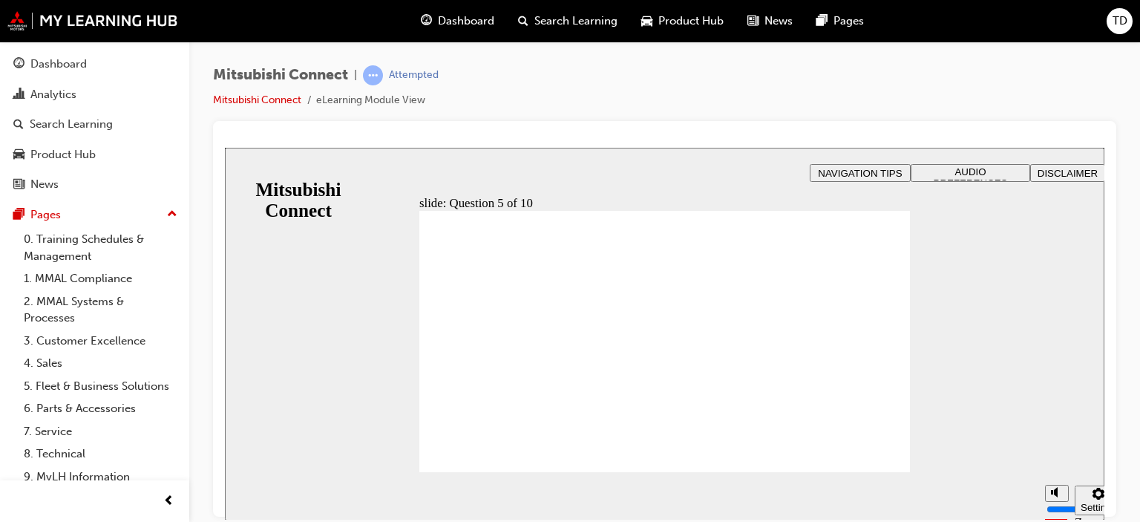
checkbox input "true"
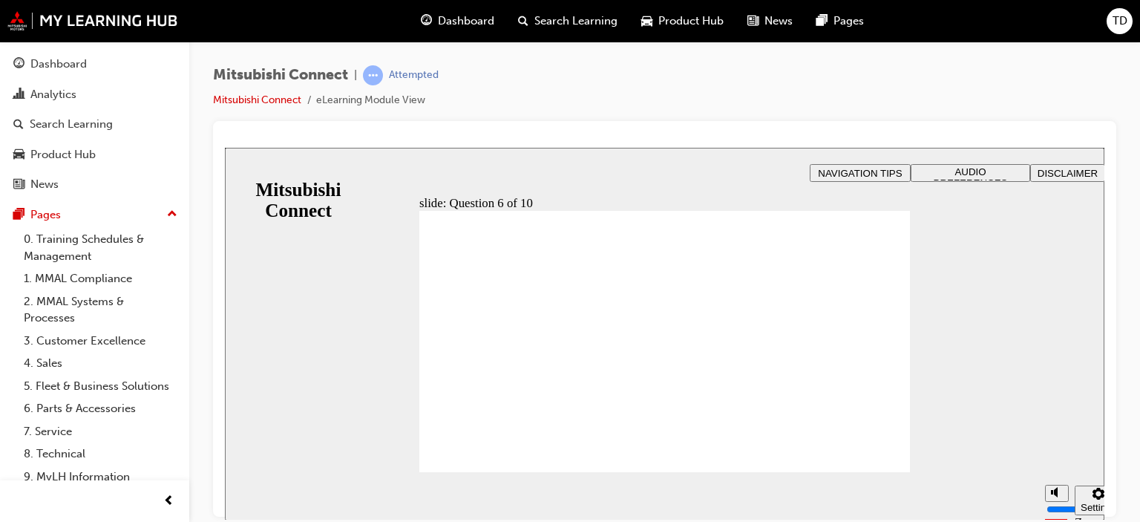
checkbox input "true"
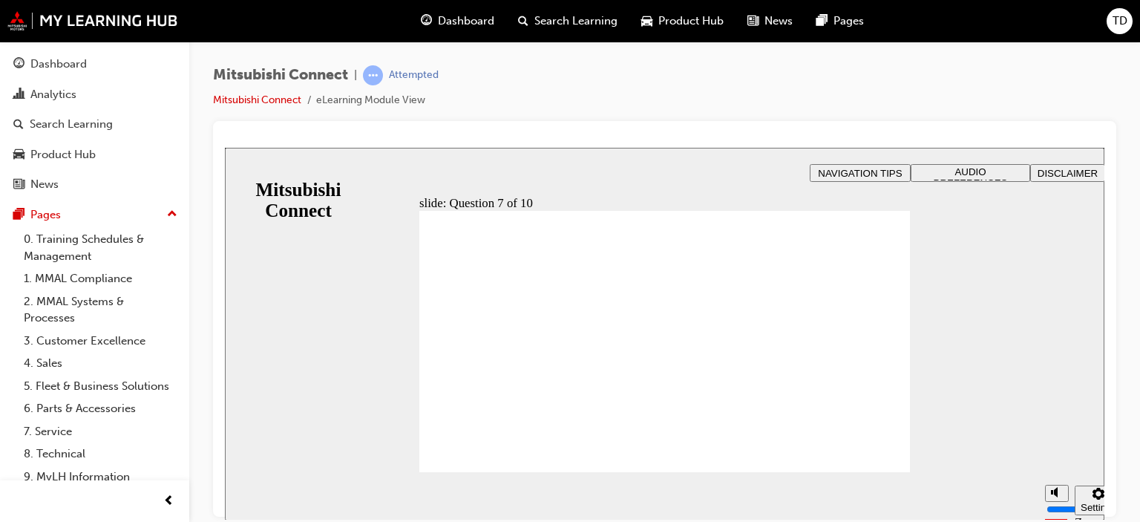
radio input "true"
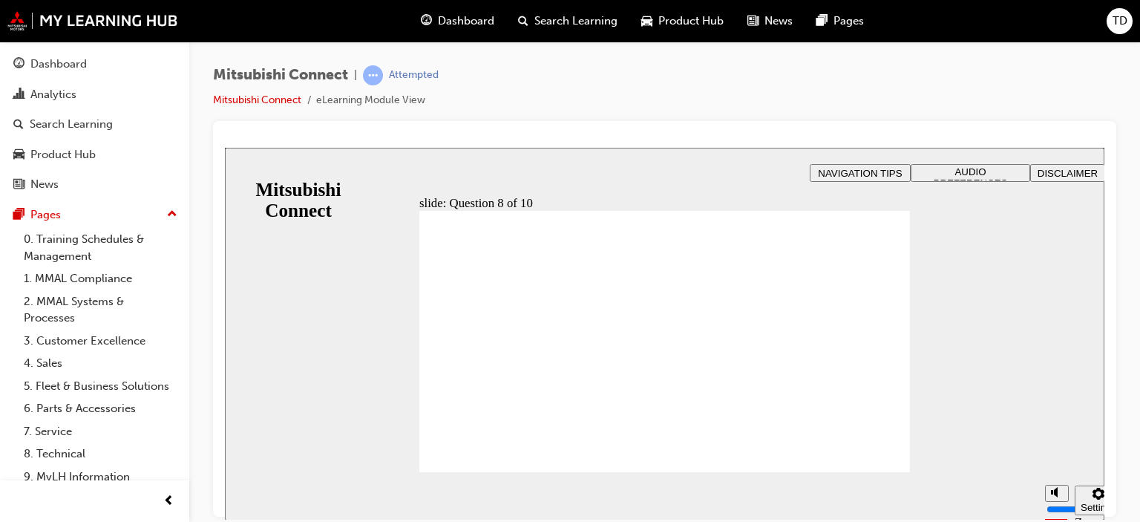
radio input "true"
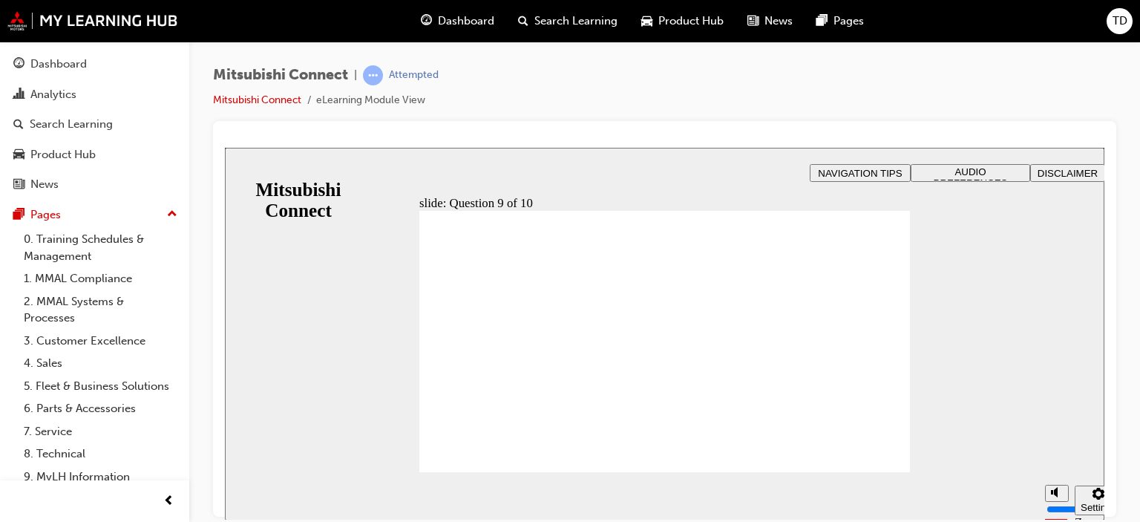
checkbox input "true"
checkbox input "false"
checkbox input "true"
drag, startPoint x: 615, startPoint y: 383, endPoint x: 489, endPoint y: 448, distance: 141.5
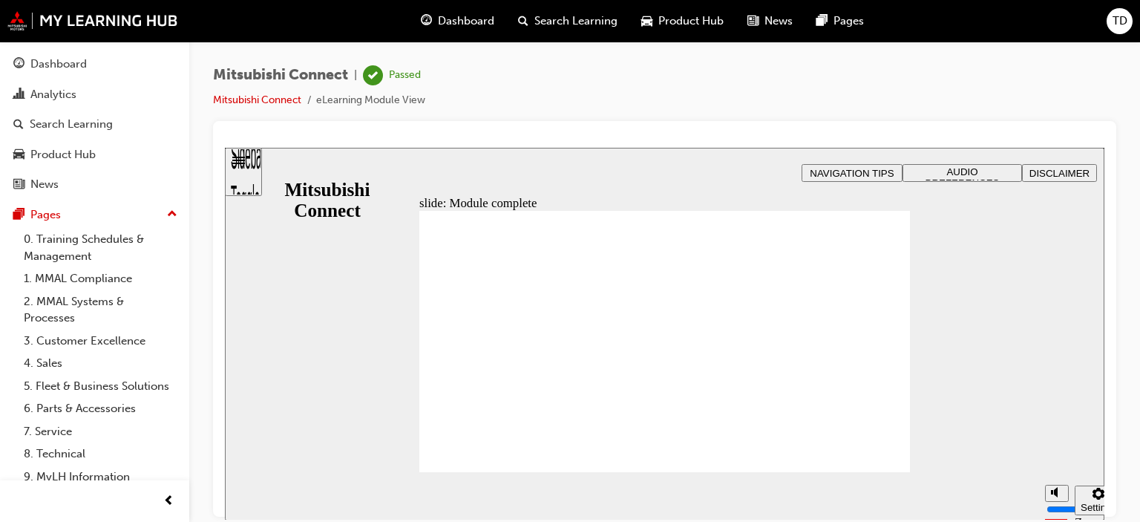
click at [83, 66] on div "Dashboard" at bounding box center [58, 64] width 56 height 17
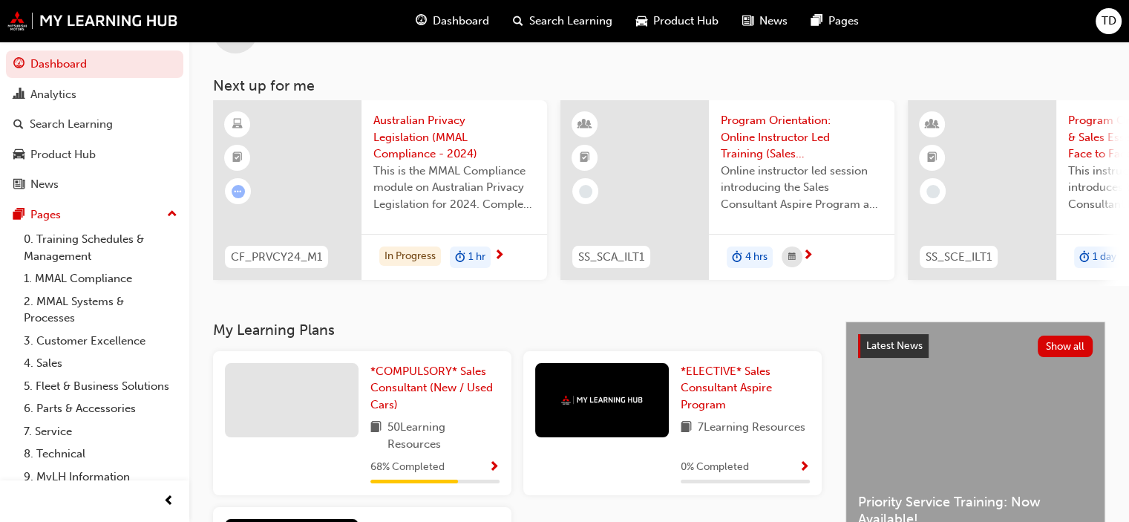
scroll to position [148, 0]
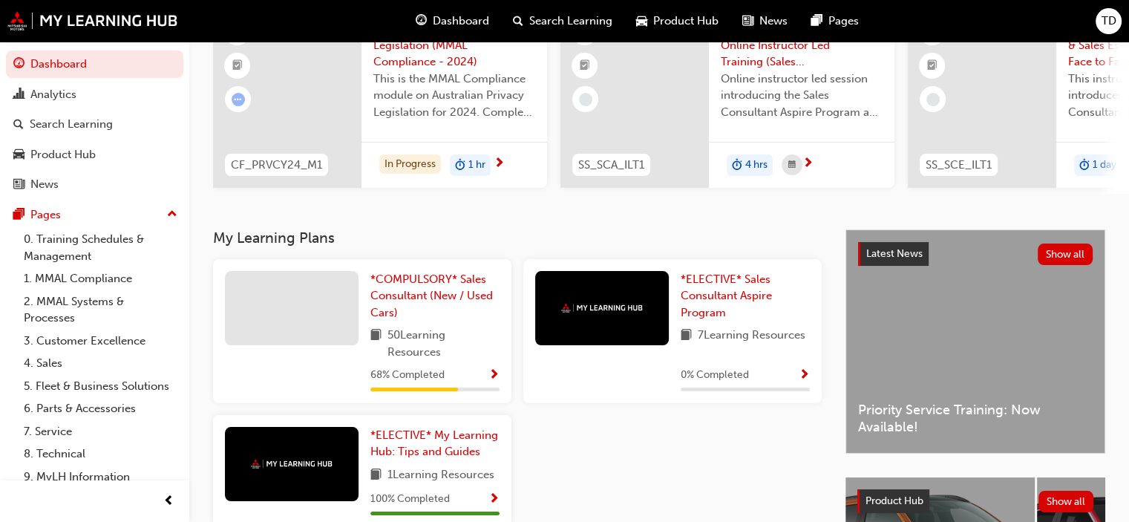
click at [492, 377] on span "Show Progress" at bounding box center [494, 375] width 11 height 13
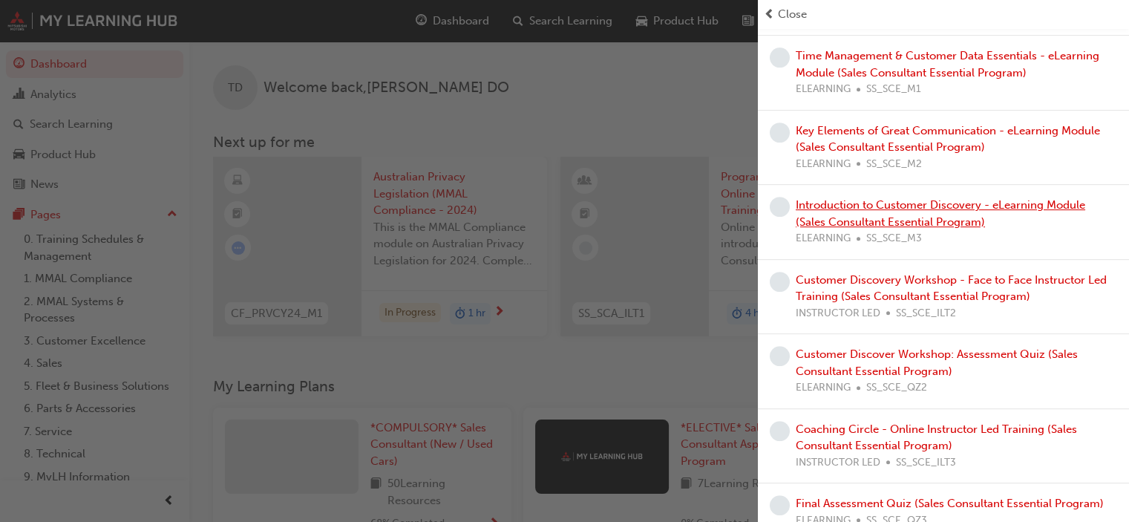
scroll to position [192, 0]
